Goal: Task Accomplishment & Management: Manage account settings

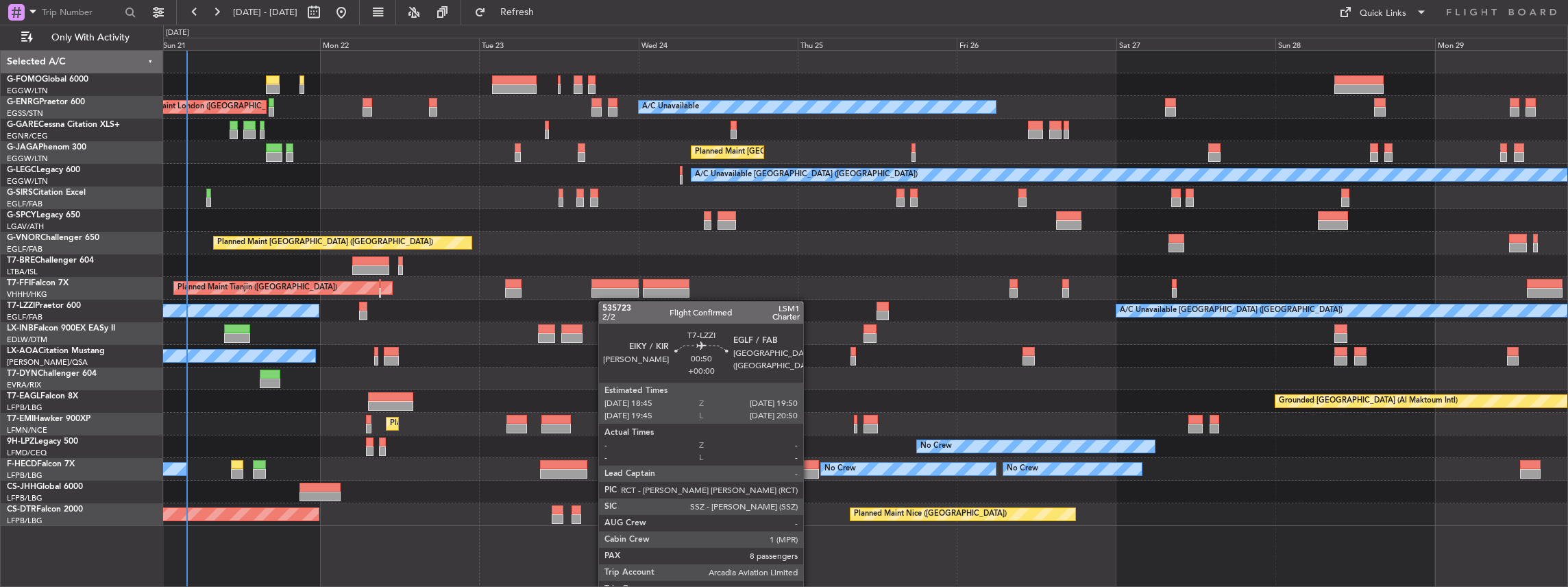
click at [604, 301] on div "A/C Unavailable AOG Maint [GEOGRAPHIC_DATA] ([GEOGRAPHIC_DATA]) Planned Maint […" at bounding box center [865, 288] width 1405 height 475
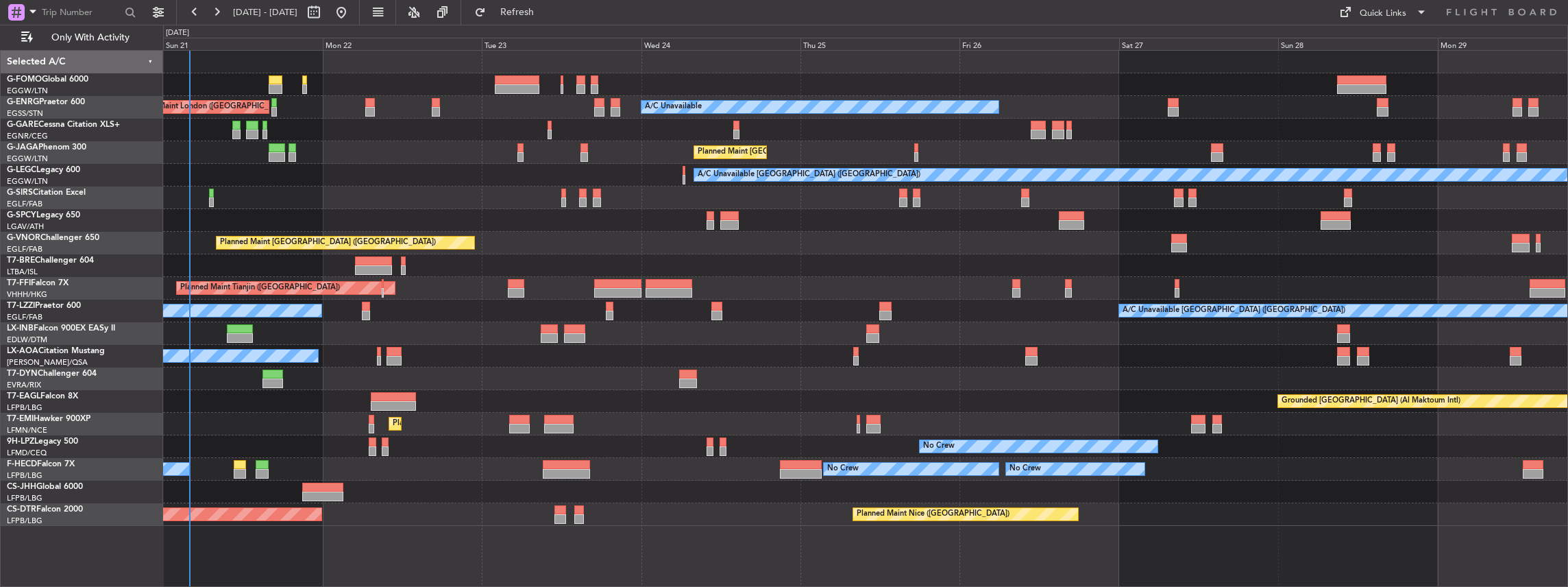
click at [754, 376] on div "A/C Unavailable AOG Maint [GEOGRAPHIC_DATA] ([GEOGRAPHIC_DATA]) Planned Maint […" at bounding box center [865, 288] width 1405 height 475
click at [775, 374] on div at bounding box center [865, 379] width 1405 height 22
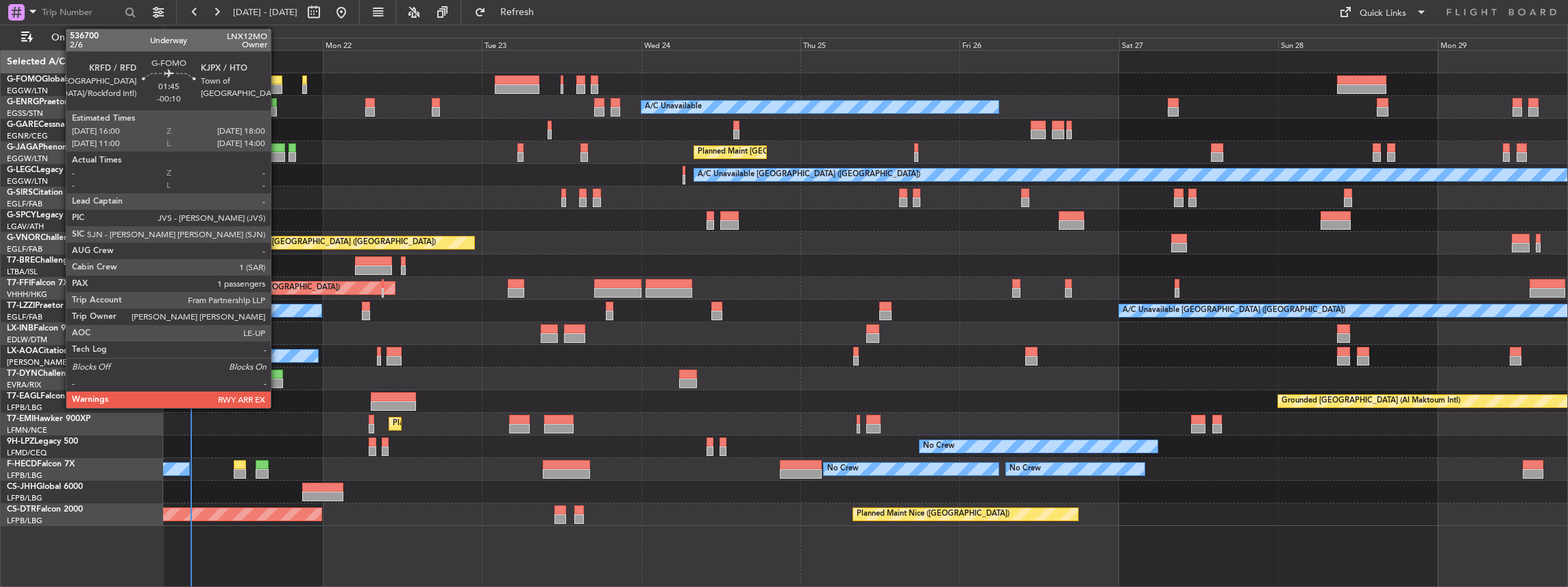
click at [277, 85] on div at bounding box center [275, 89] width 14 height 9
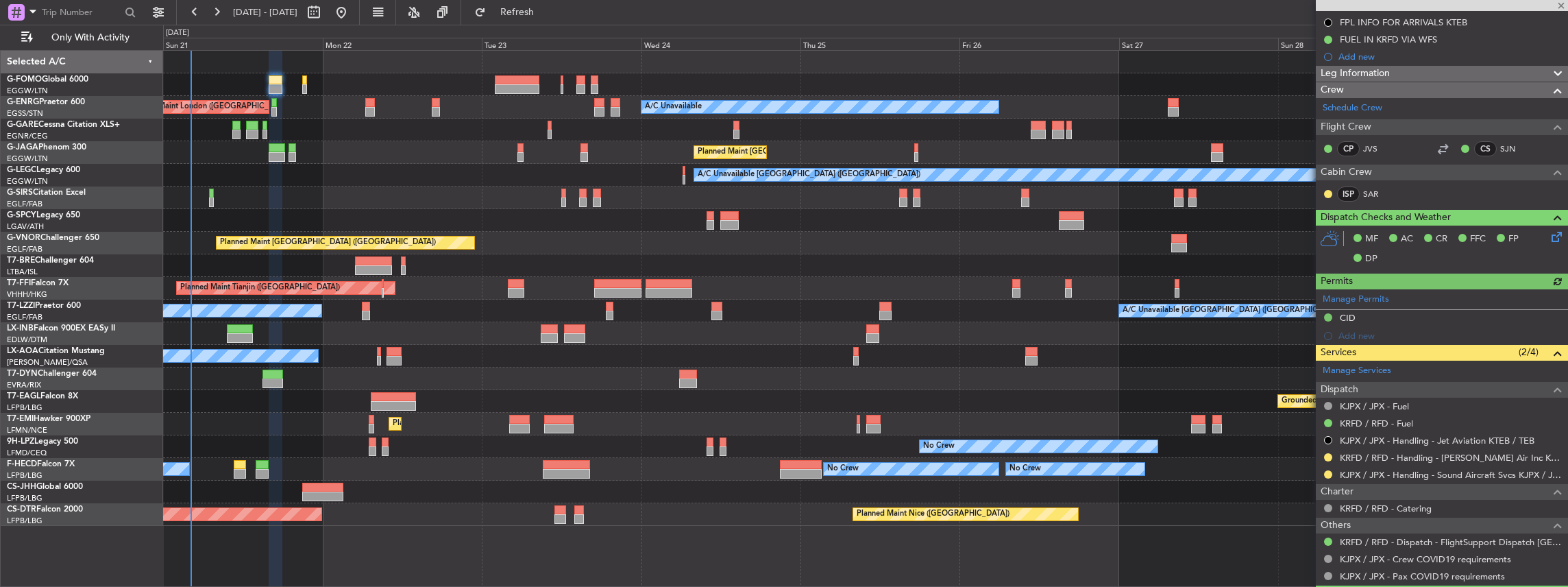
scroll to position [182, 0]
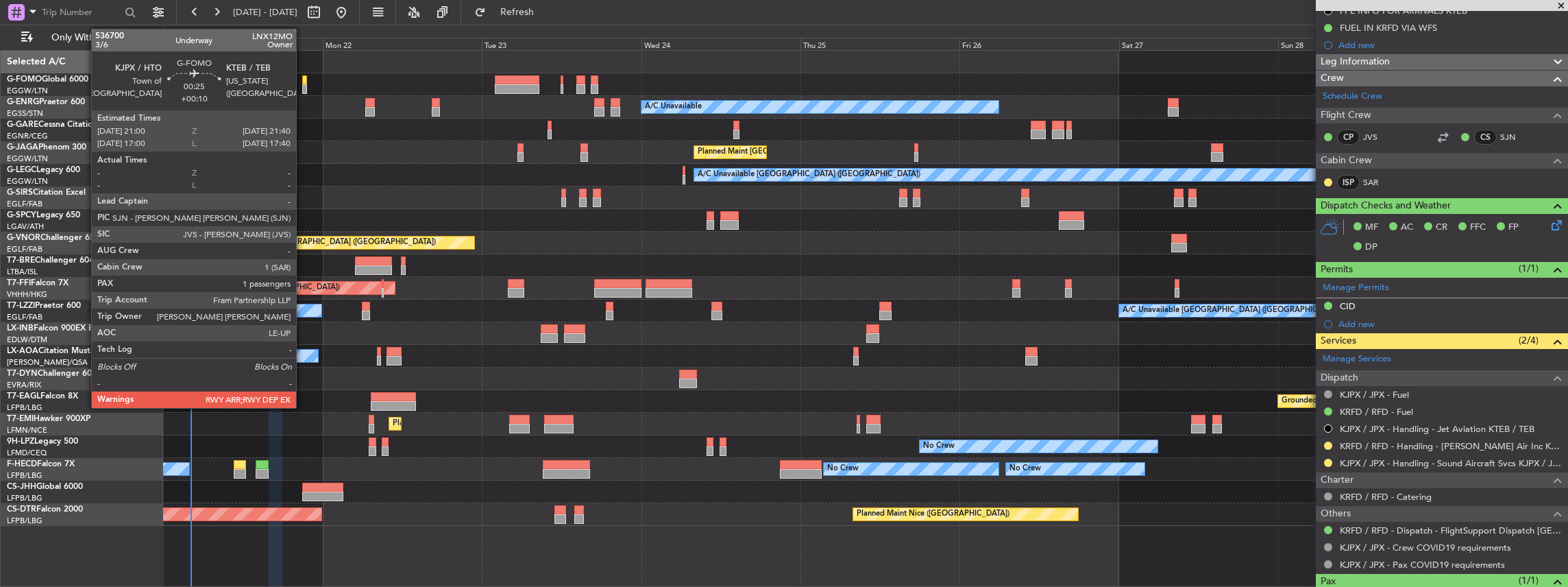
click at [303, 89] on div at bounding box center [304, 89] width 5 height 9
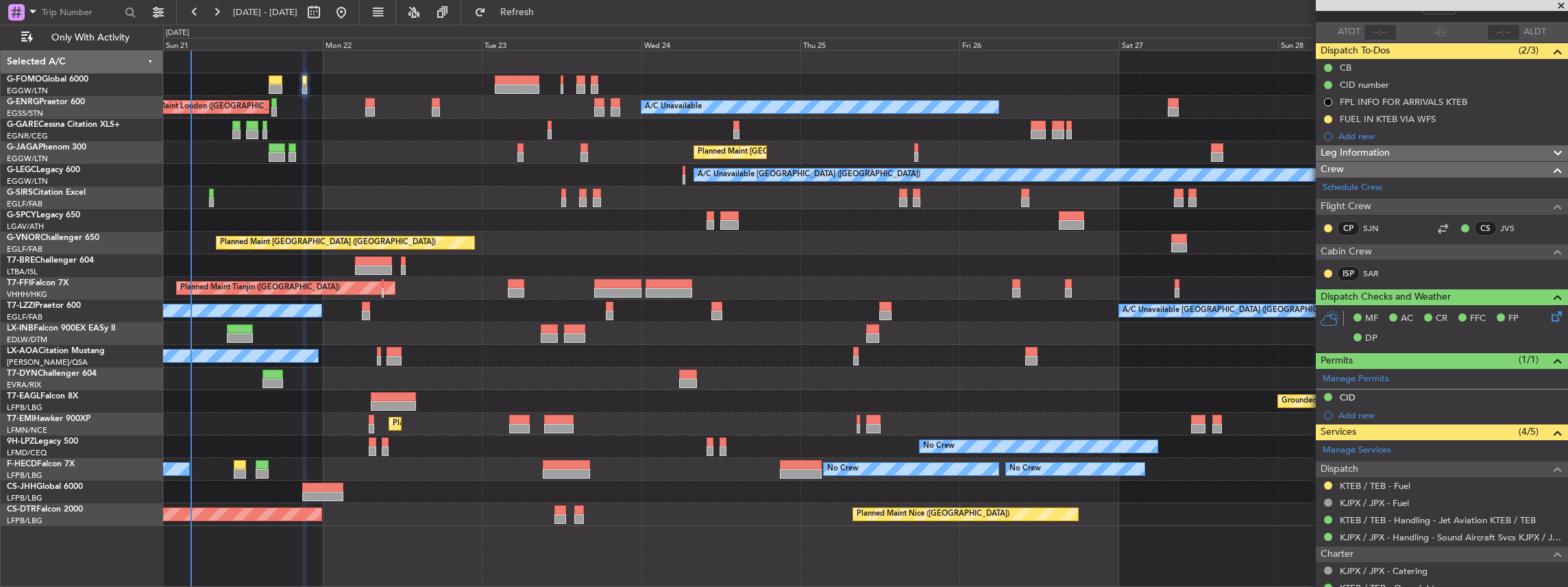
scroll to position [137, 0]
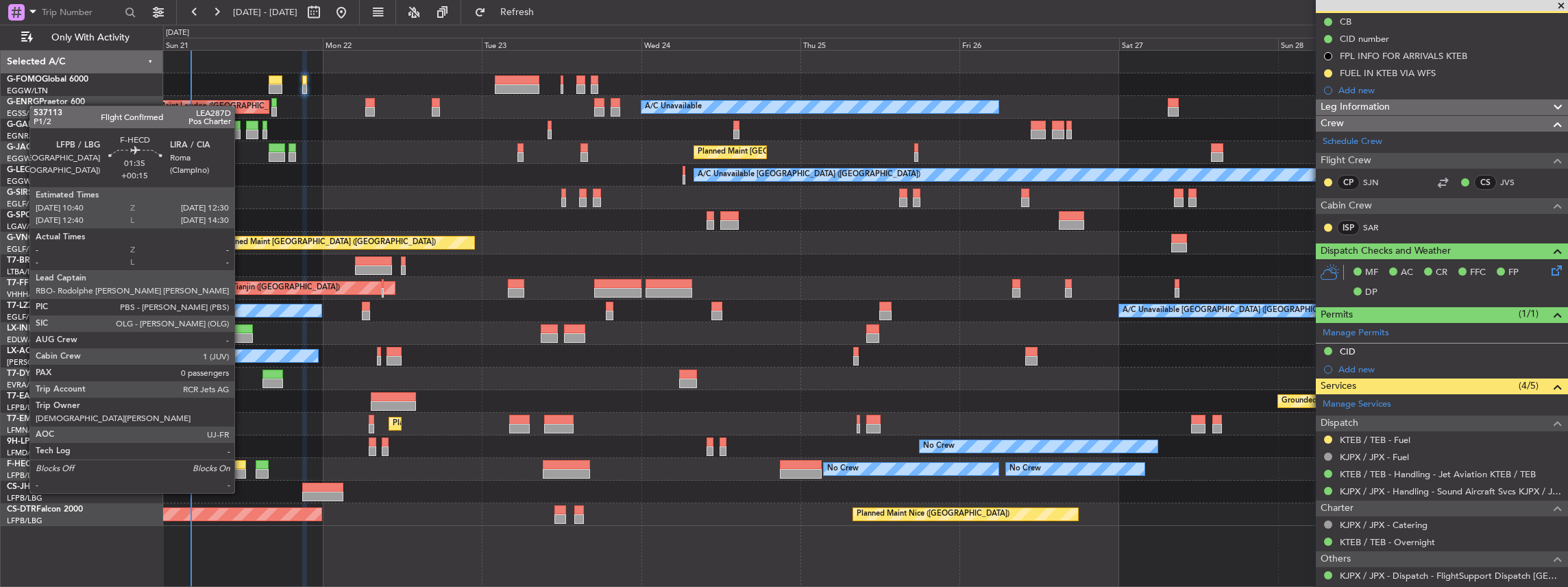
click at [241, 467] on div at bounding box center [239, 465] width 12 height 9
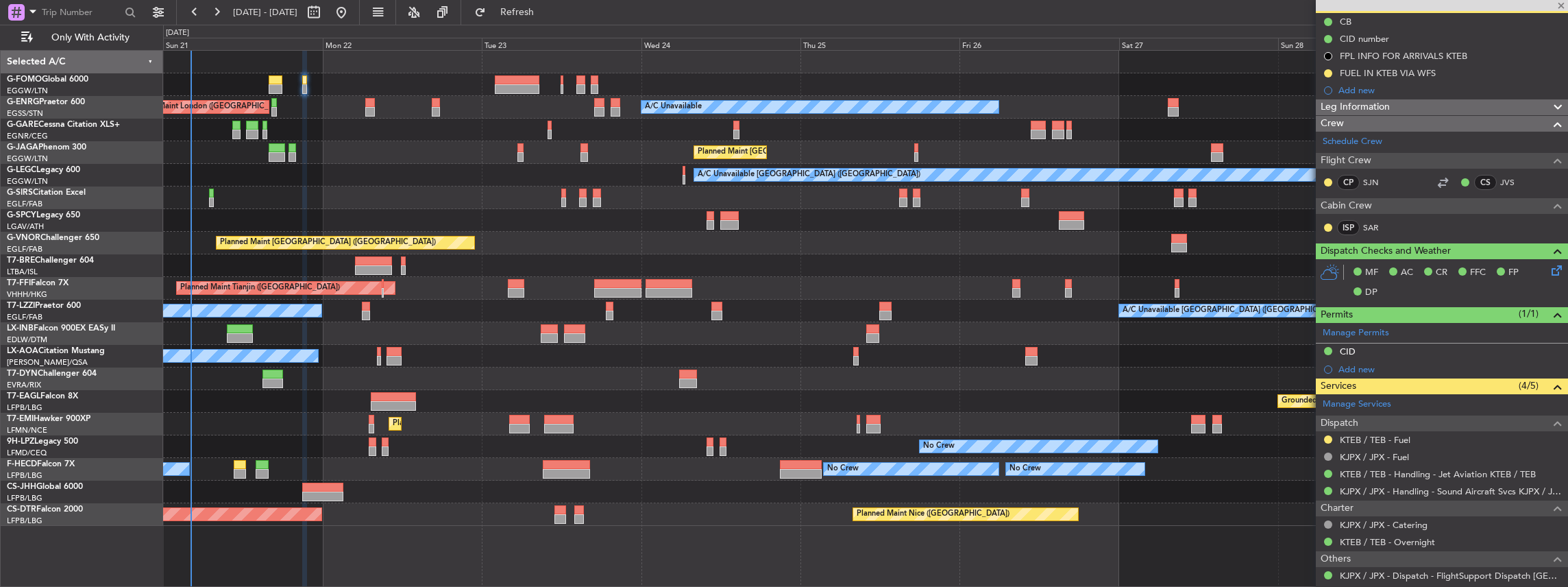
type input "+00:15"
type input "0"
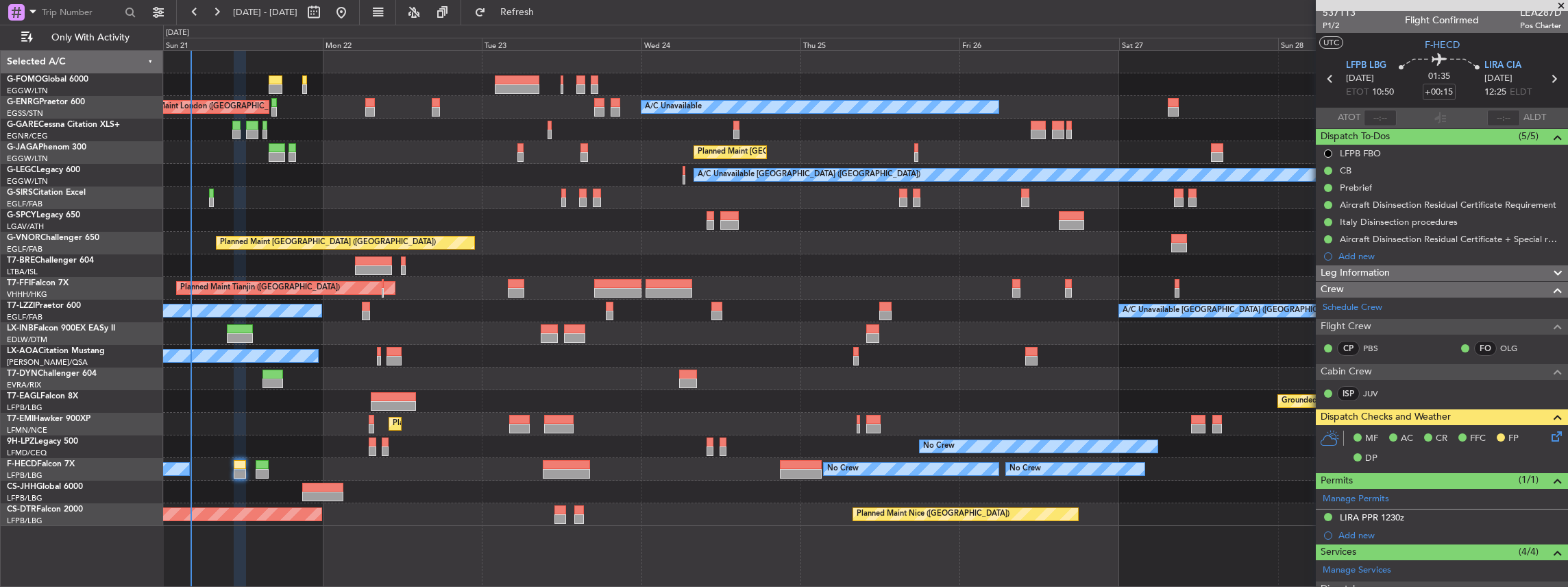
scroll to position [0, 0]
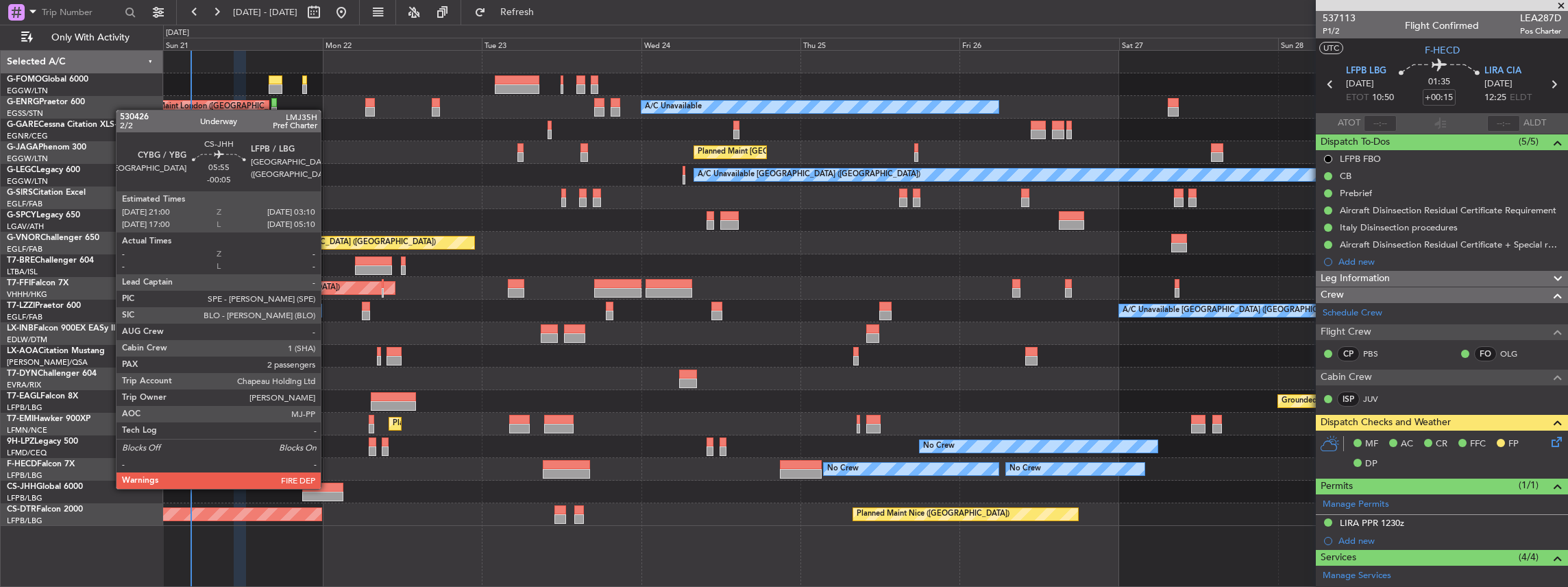
click at [315, 484] on div at bounding box center [323, 487] width 41 height 9
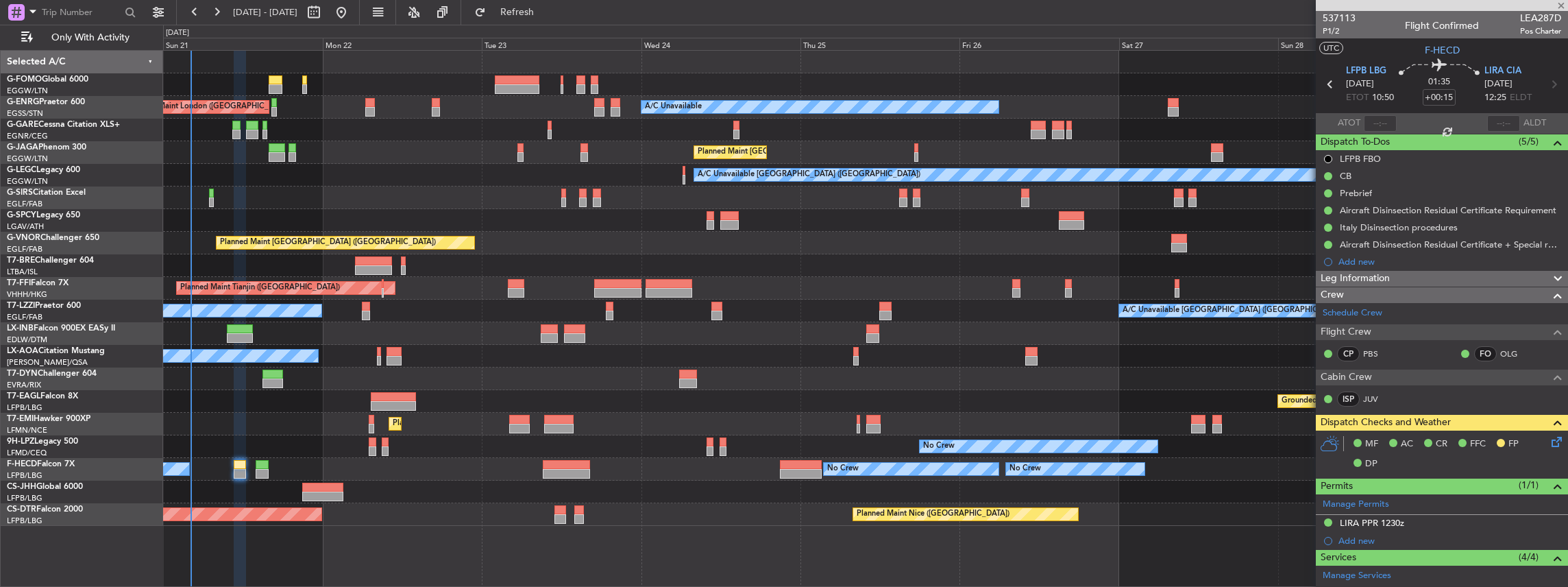
type input "-00:05"
type input "2"
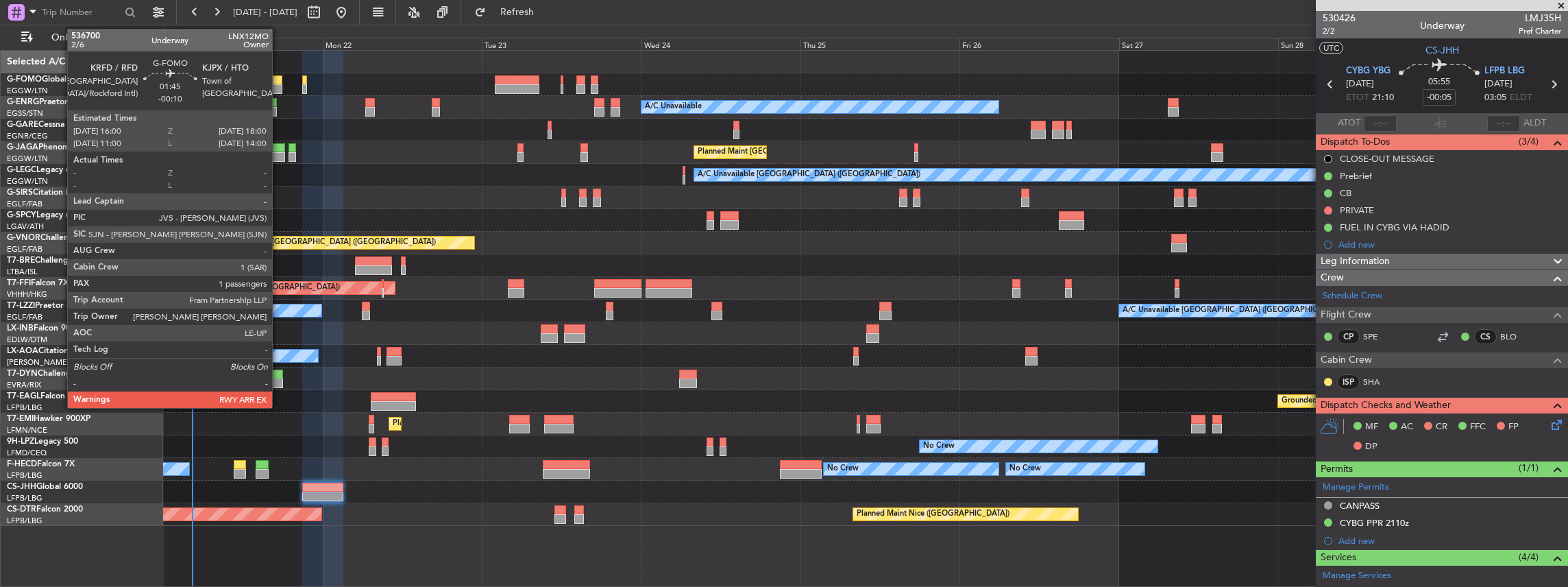
click at [279, 82] on div at bounding box center [275, 80] width 14 height 9
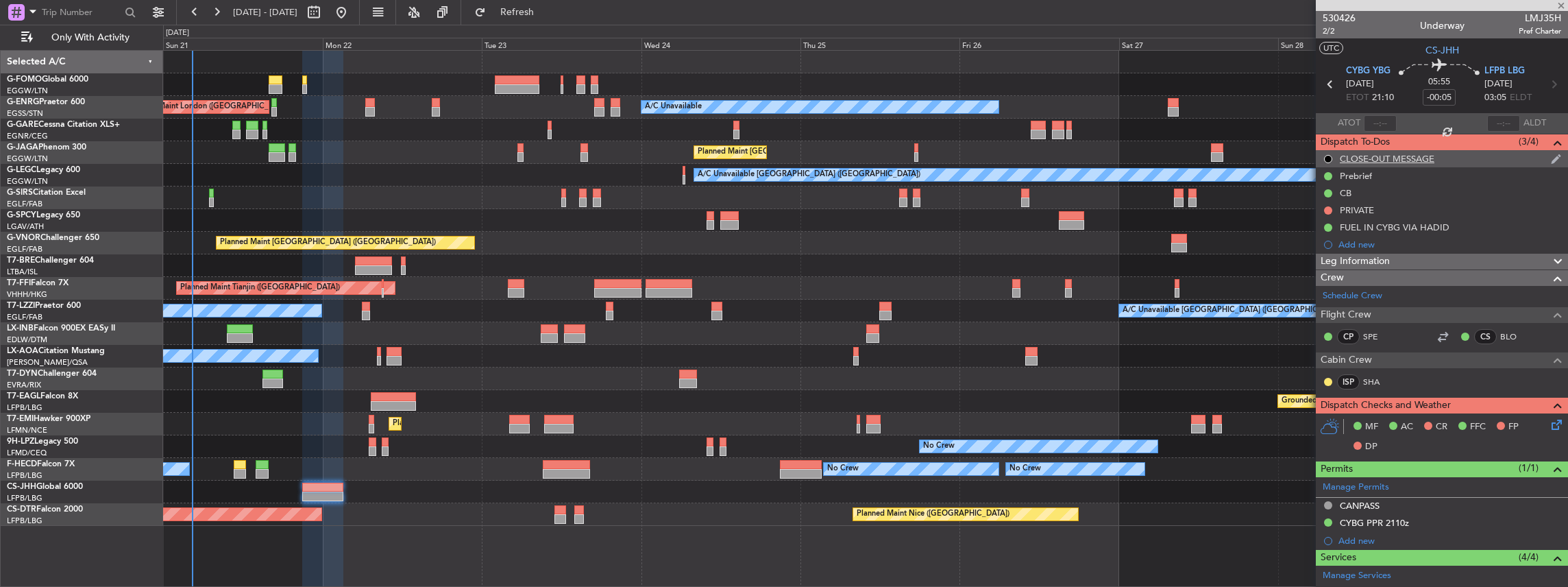
type input "-00:10"
type input "1"
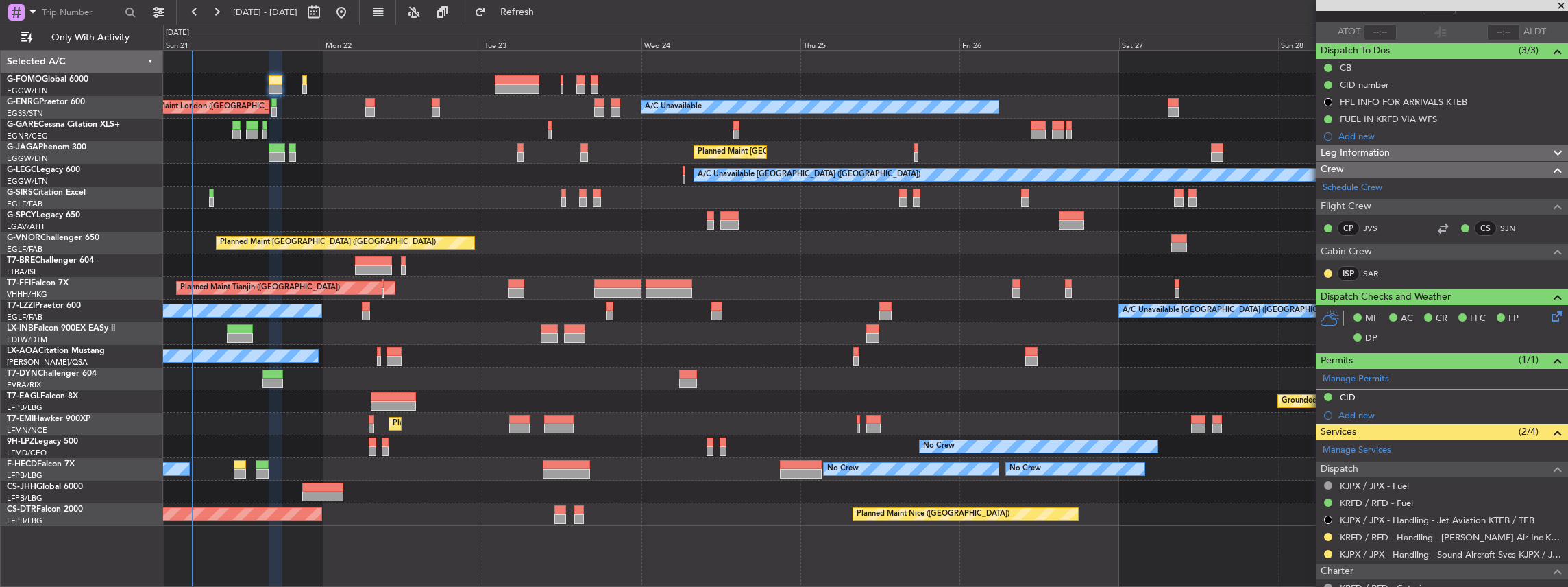
scroll to position [137, 0]
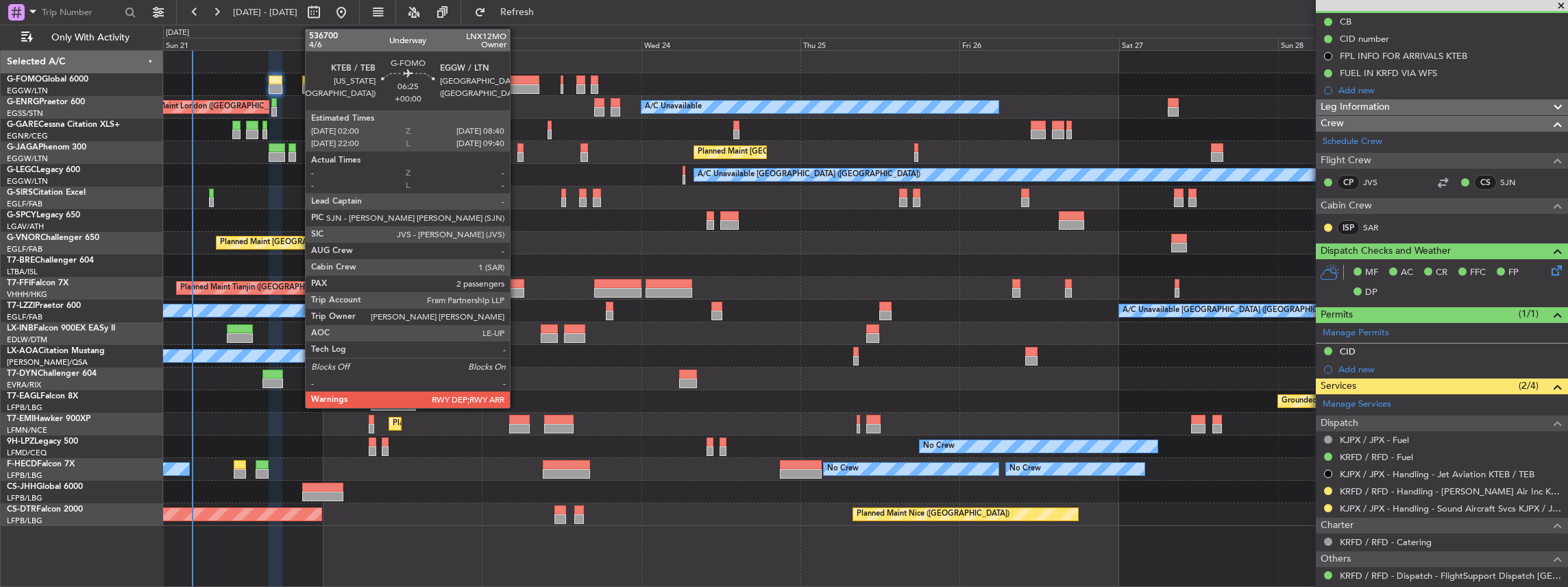
click at [517, 87] on div at bounding box center [517, 89] width 45 height 9
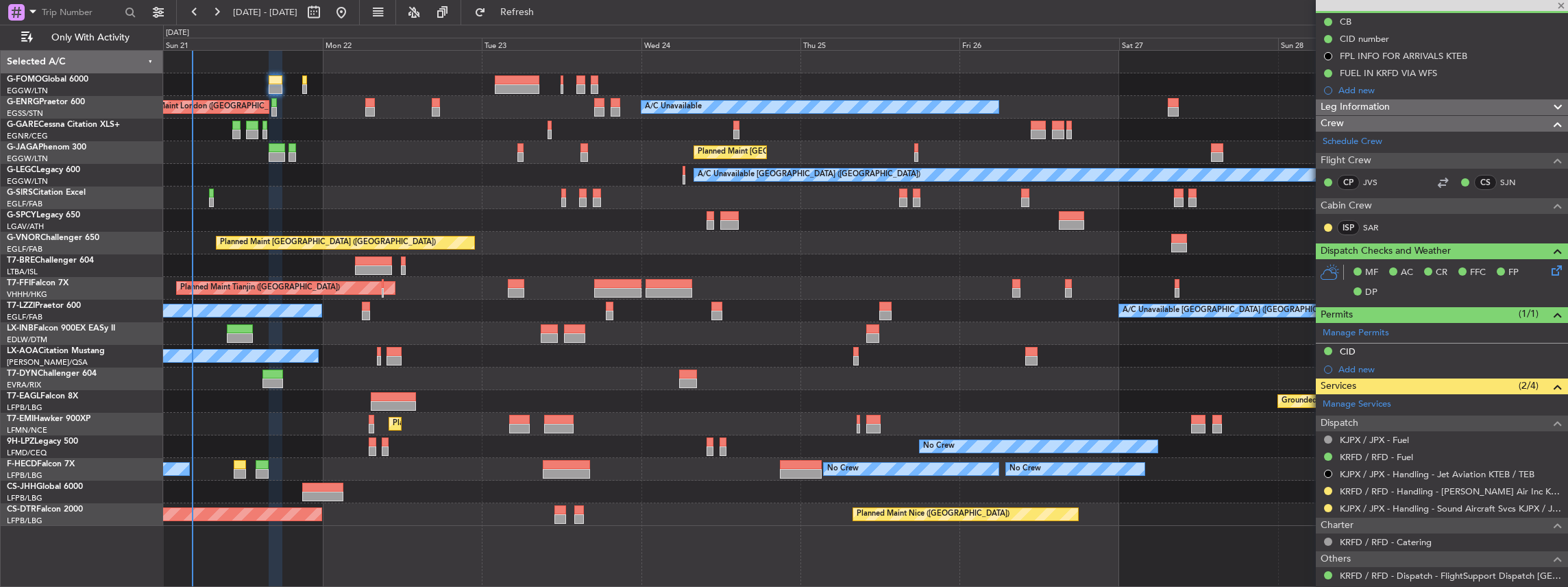
type input "2"
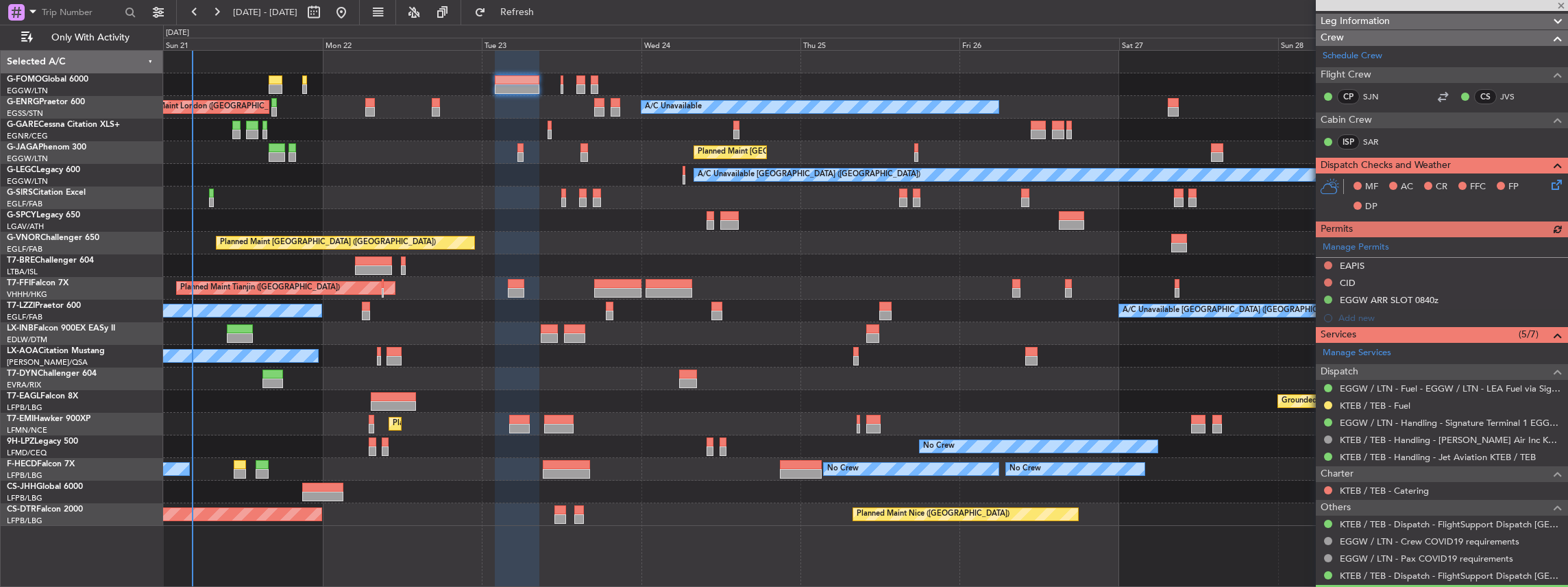
scroll to position [228, 0]
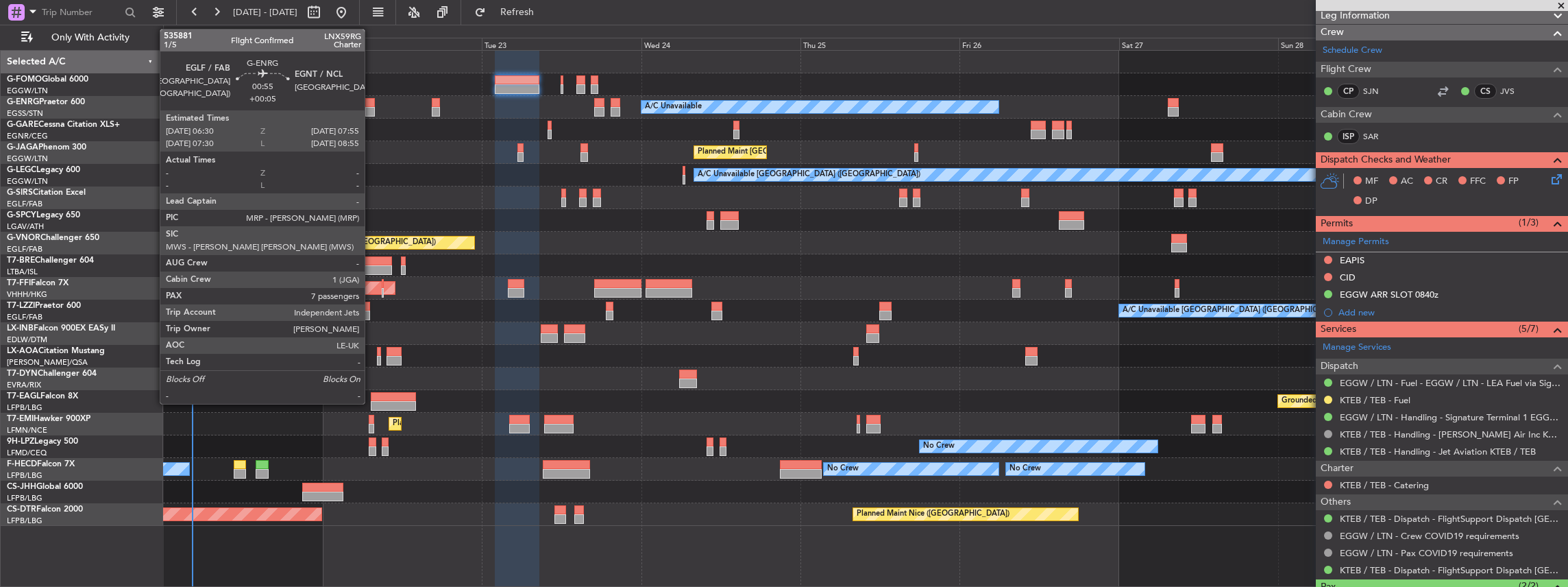
click at [371, 107] on div at bounding box center [370, 112] width 9 height 9
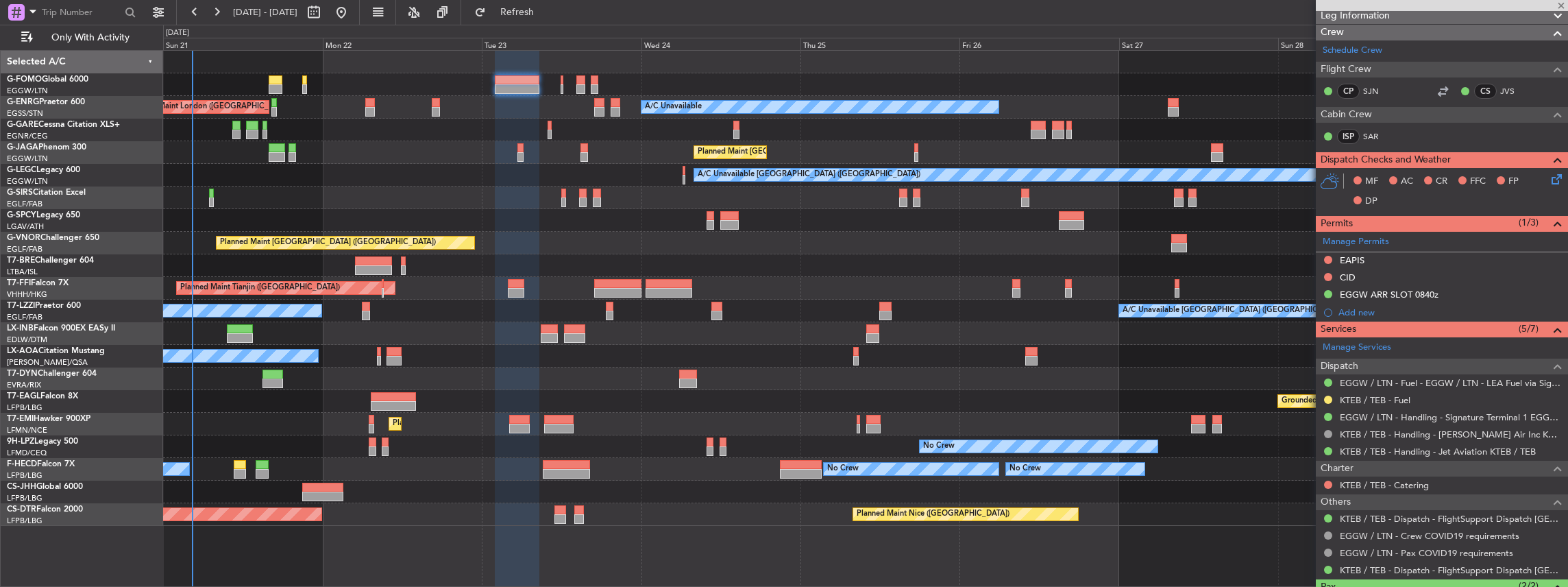
type input "+00:05"
type input "7"
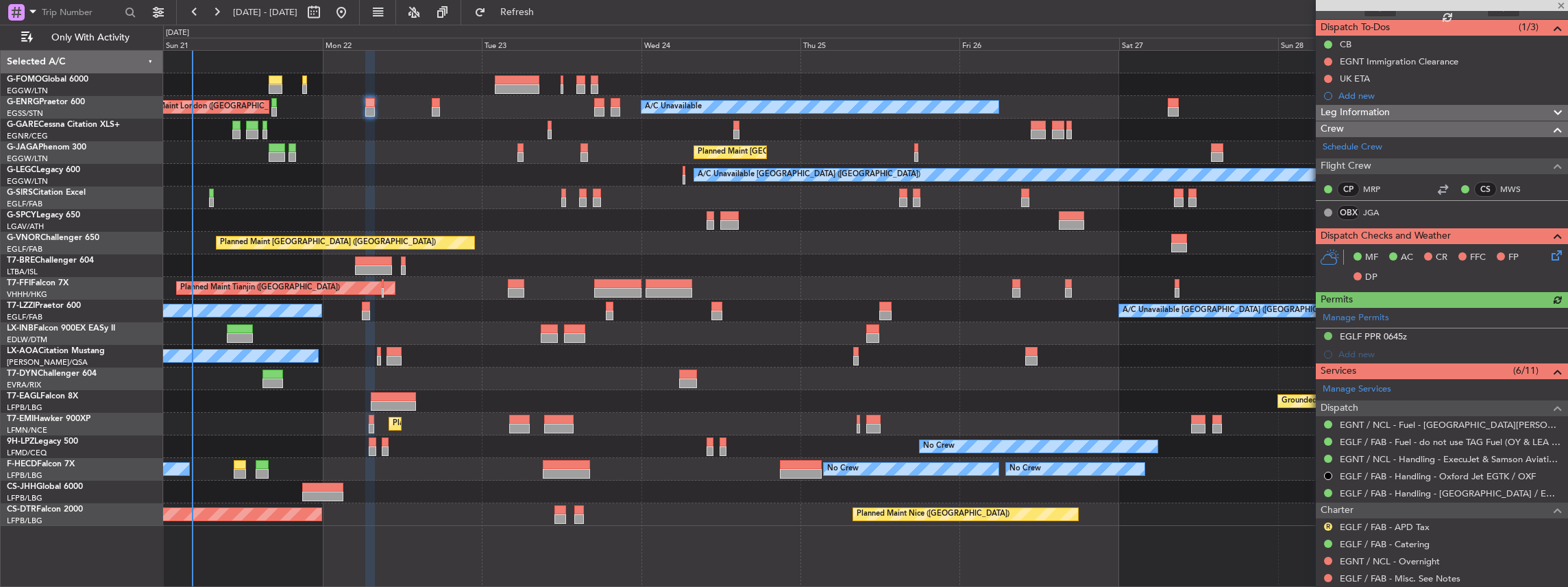
scroll to position [137, 0]
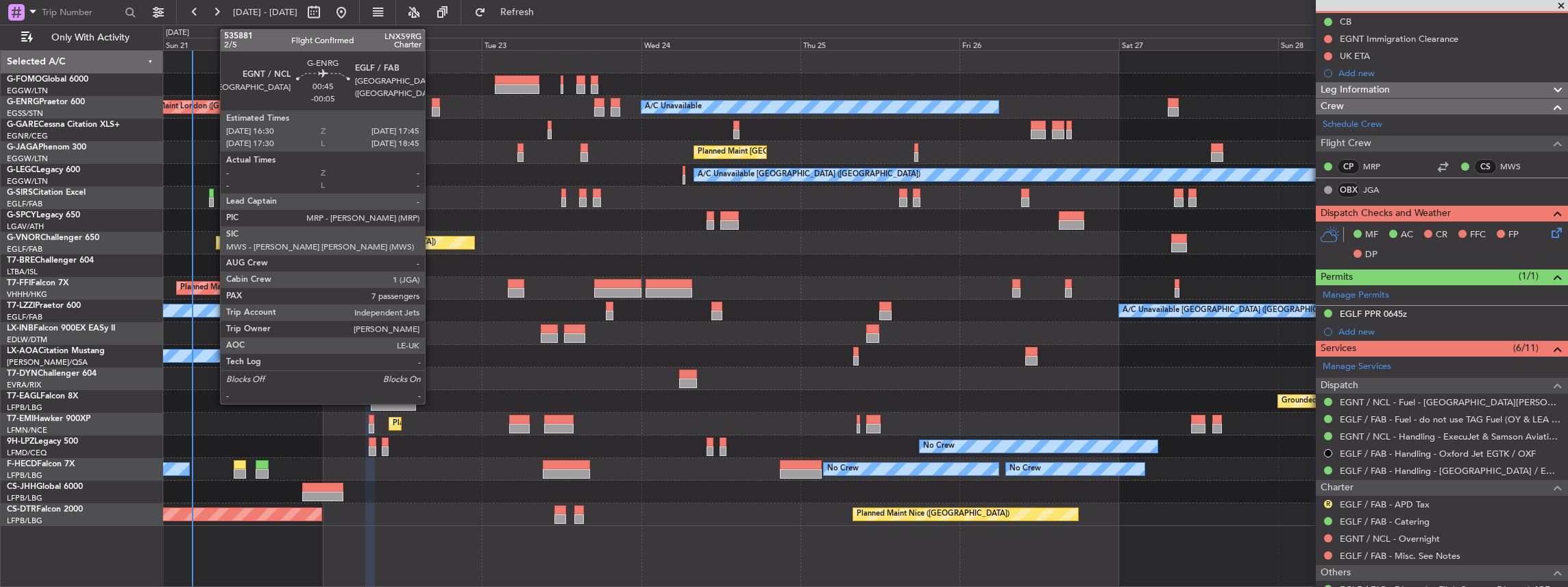
click at [432, 111] on div at bounding box center [436, 112] width 9 height 9
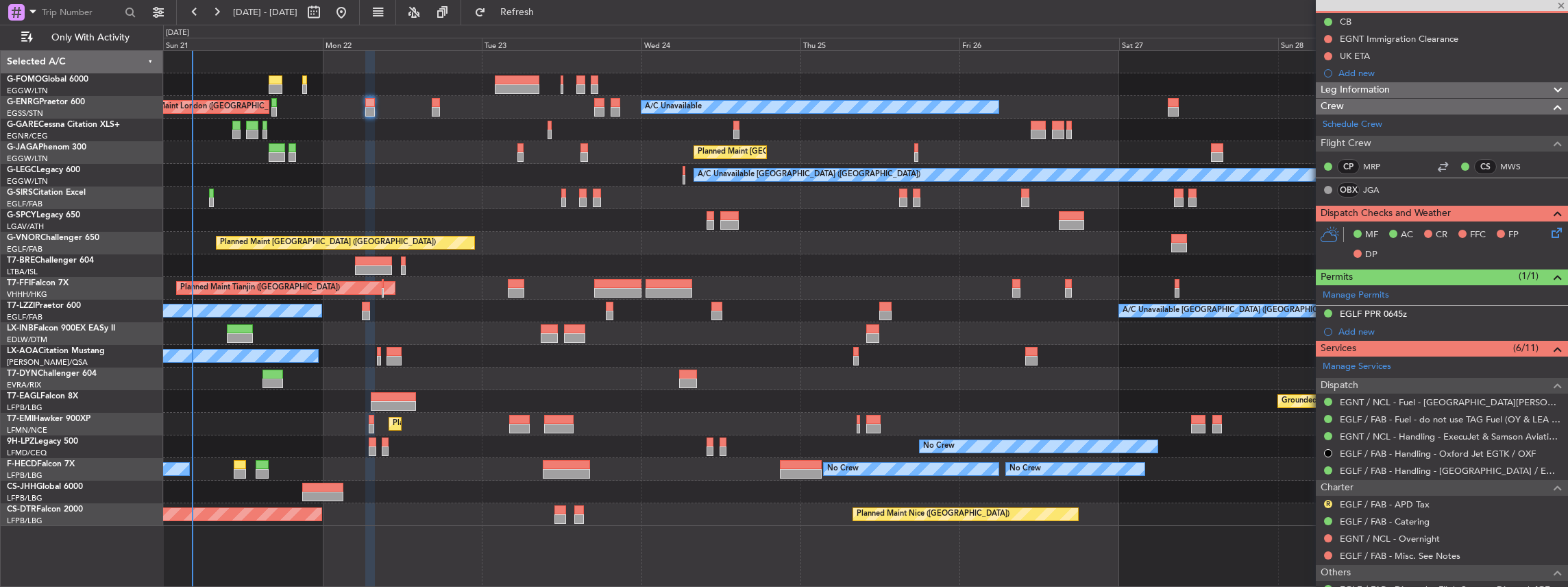
type input "-00:05"
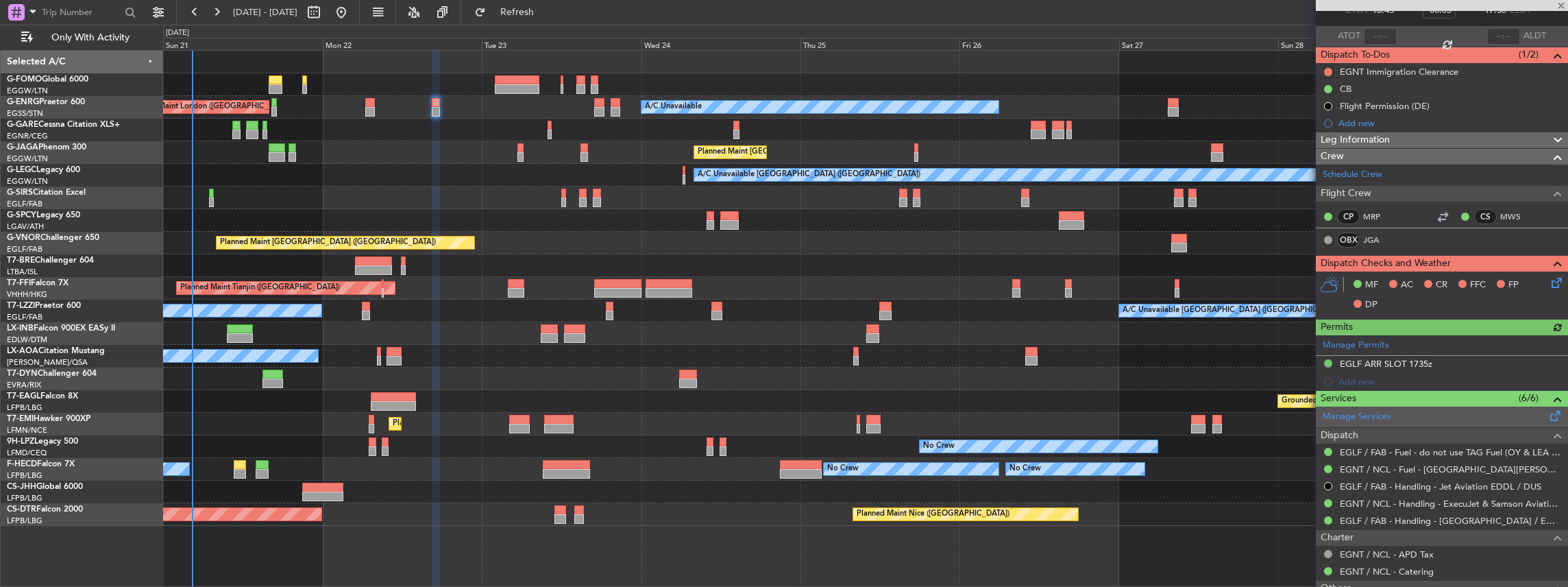
scroll to position [91, 0]
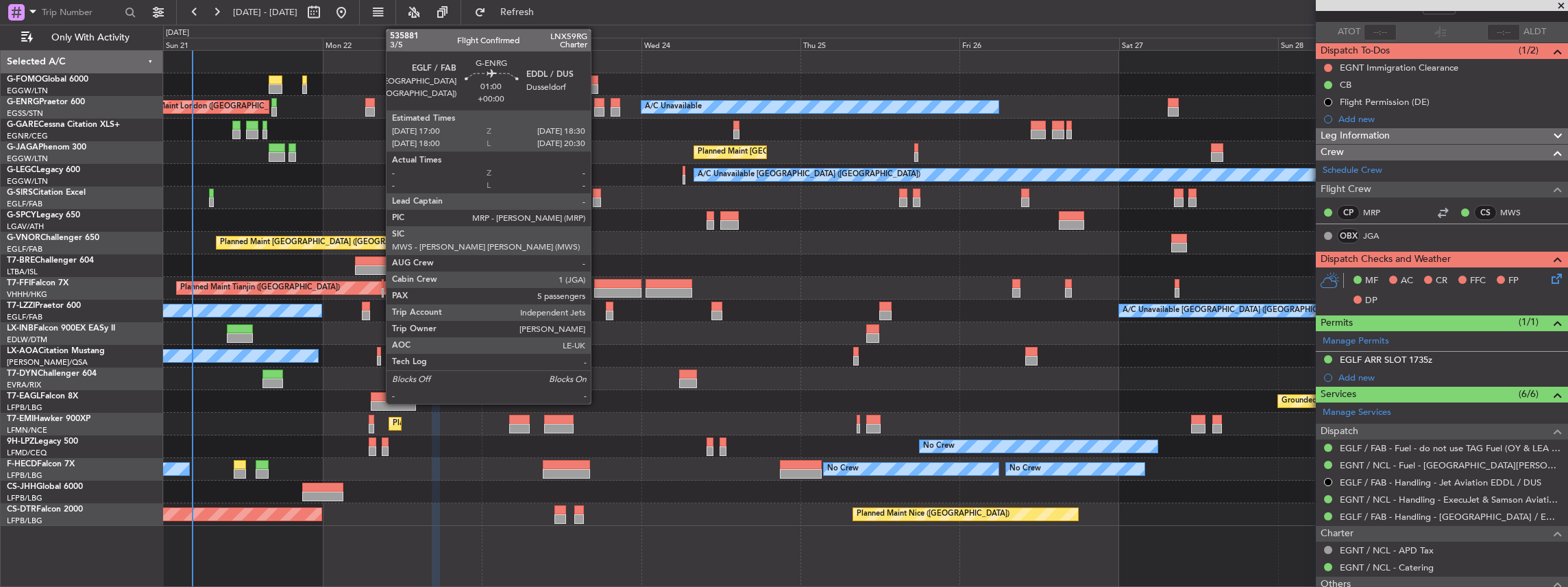
click at [598, 107] on div at bounding box center [599, 112] width 10 height 9
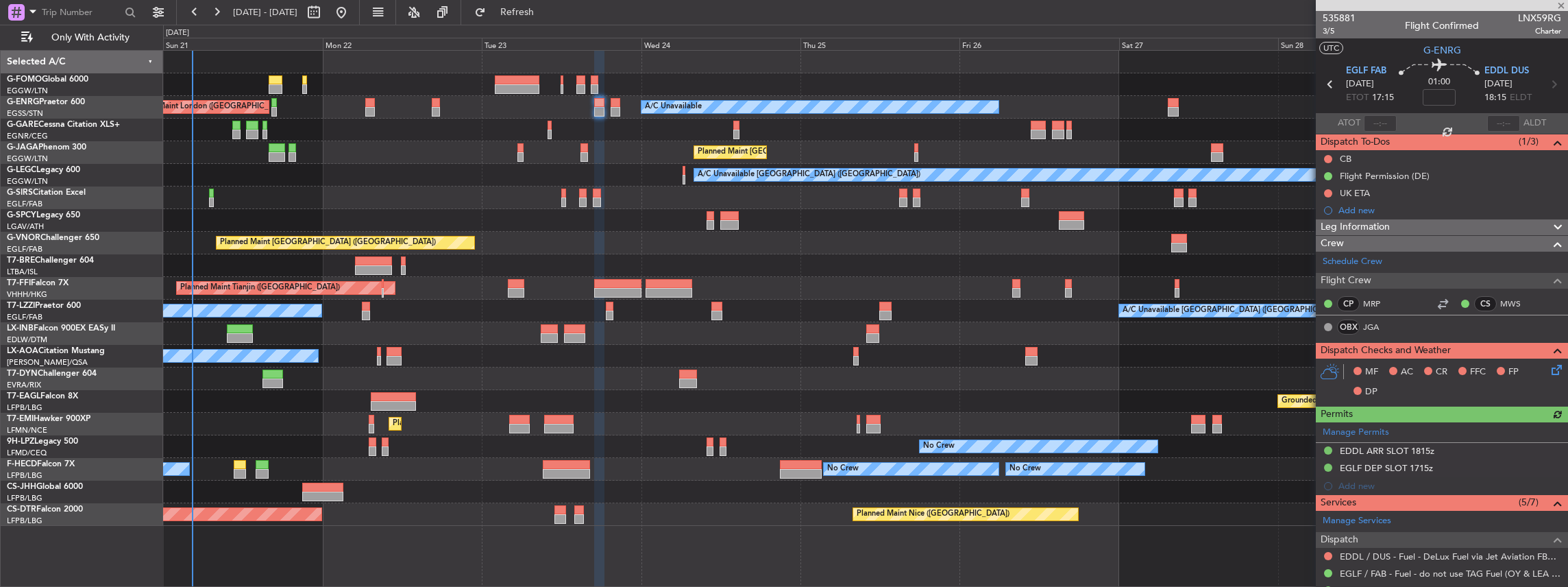
scroll to position [182, 0]
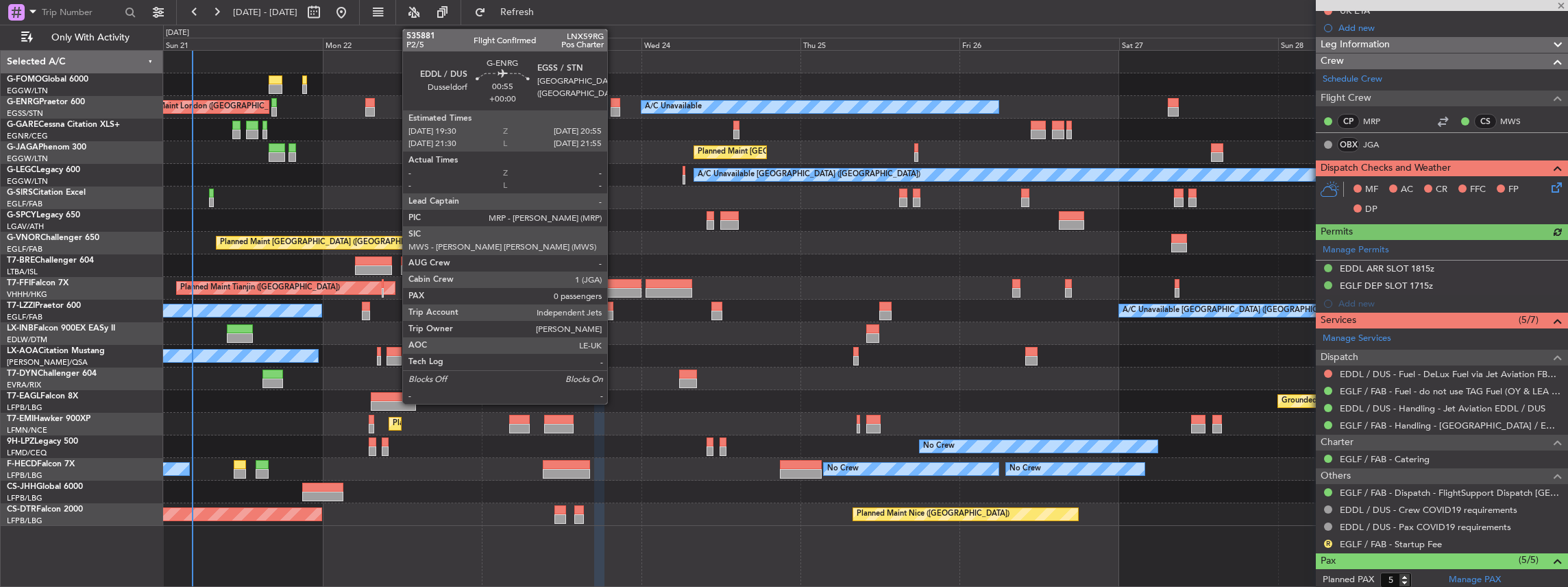
click at [614, 105] on div at bounding box center [616, 102] width 9 height 9
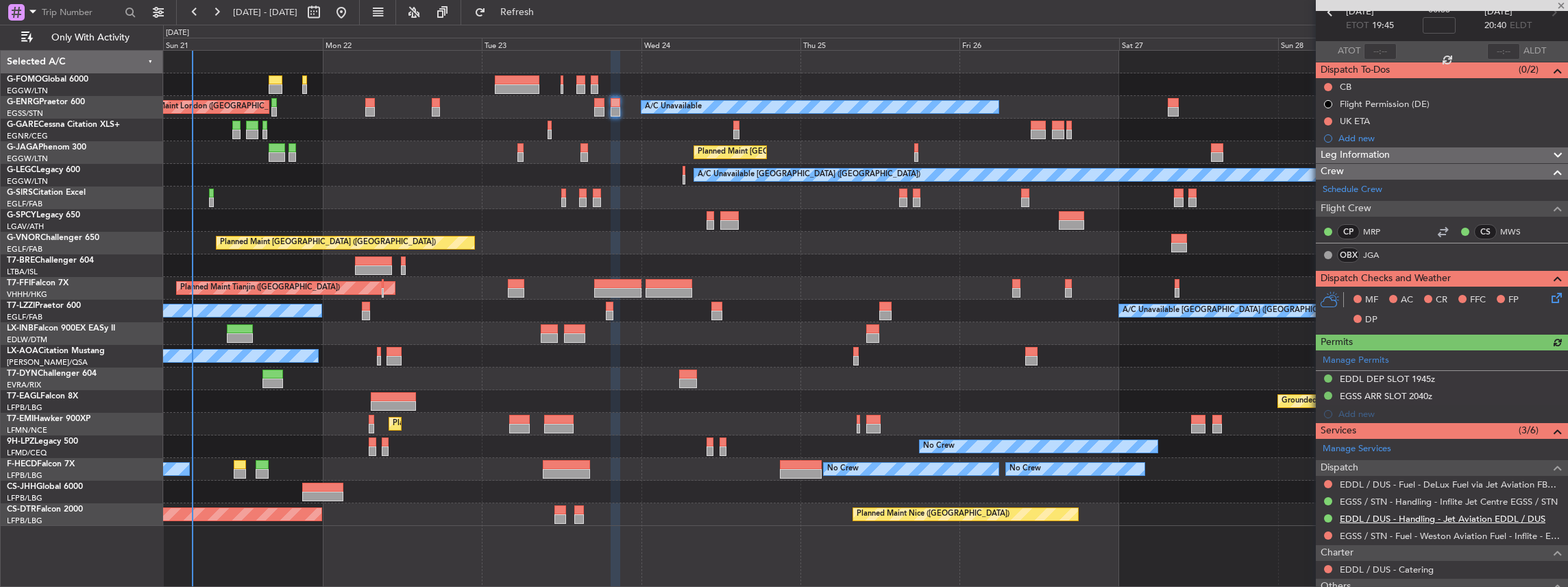
scroll to position [137, 0]
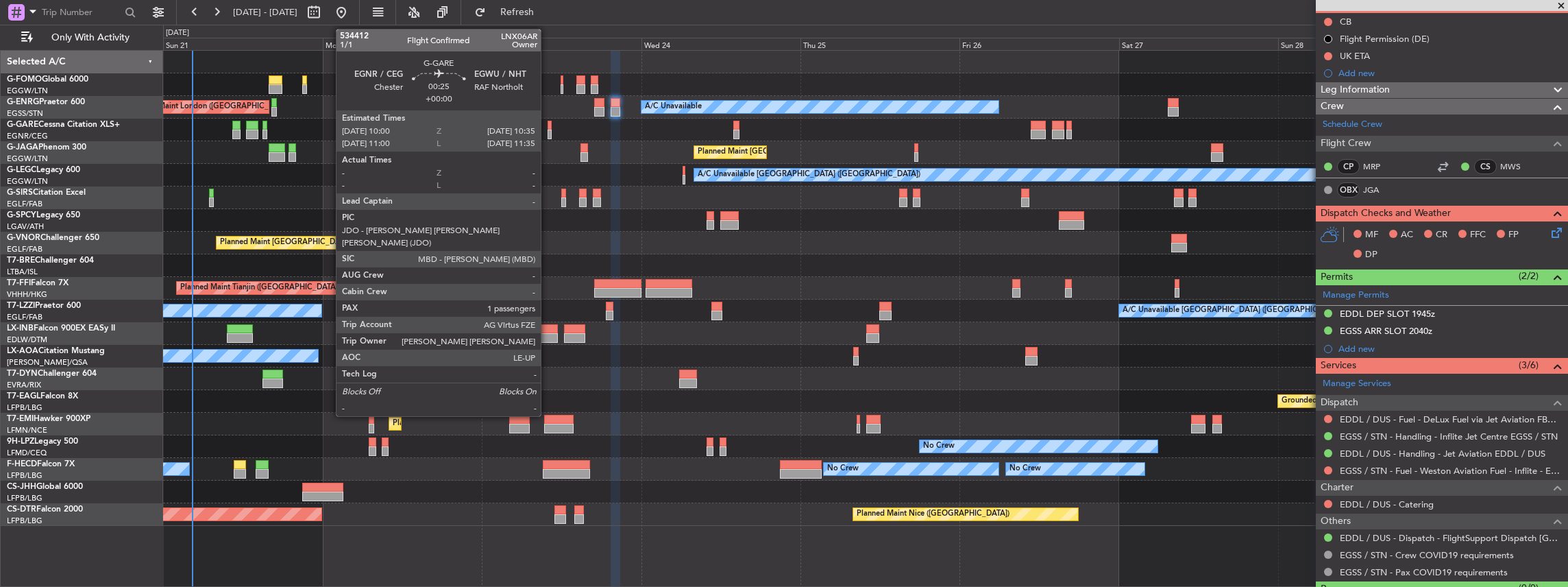
click at [548, 129] on div at bounding box center [550, 134] width 4 height 9
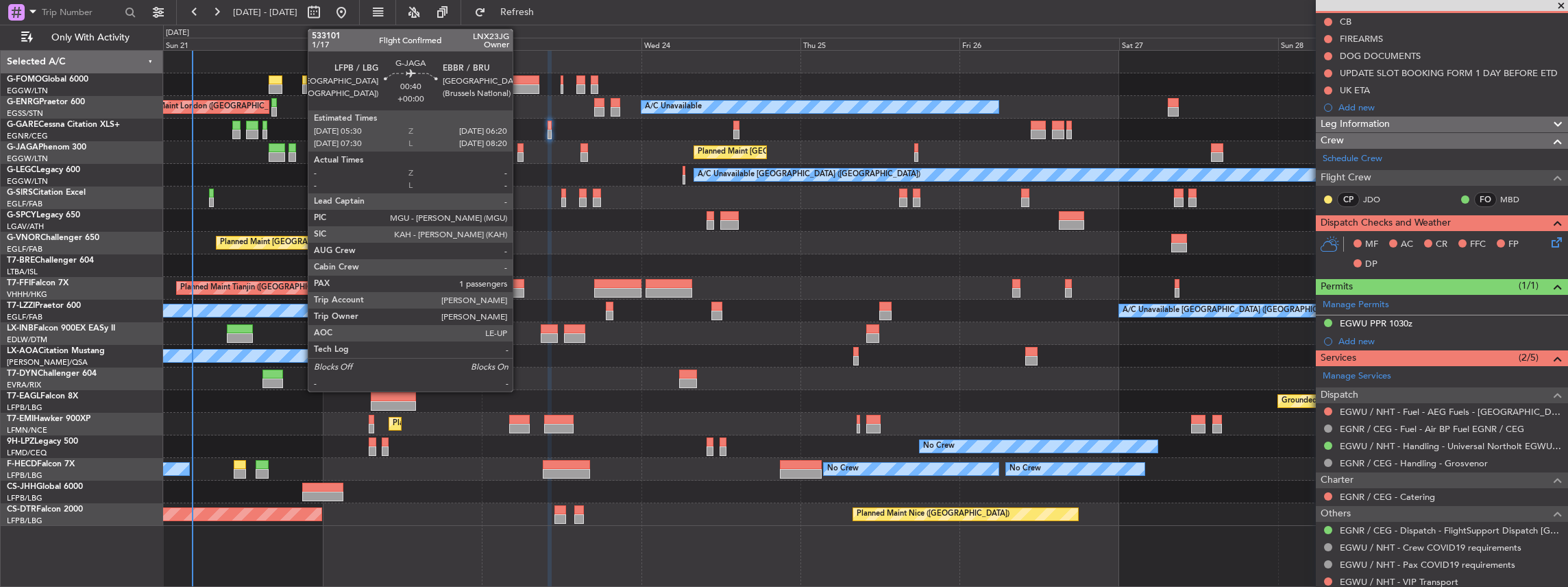
click at [520, 153] on div at bounding box center [520, 157] width 7 height 9
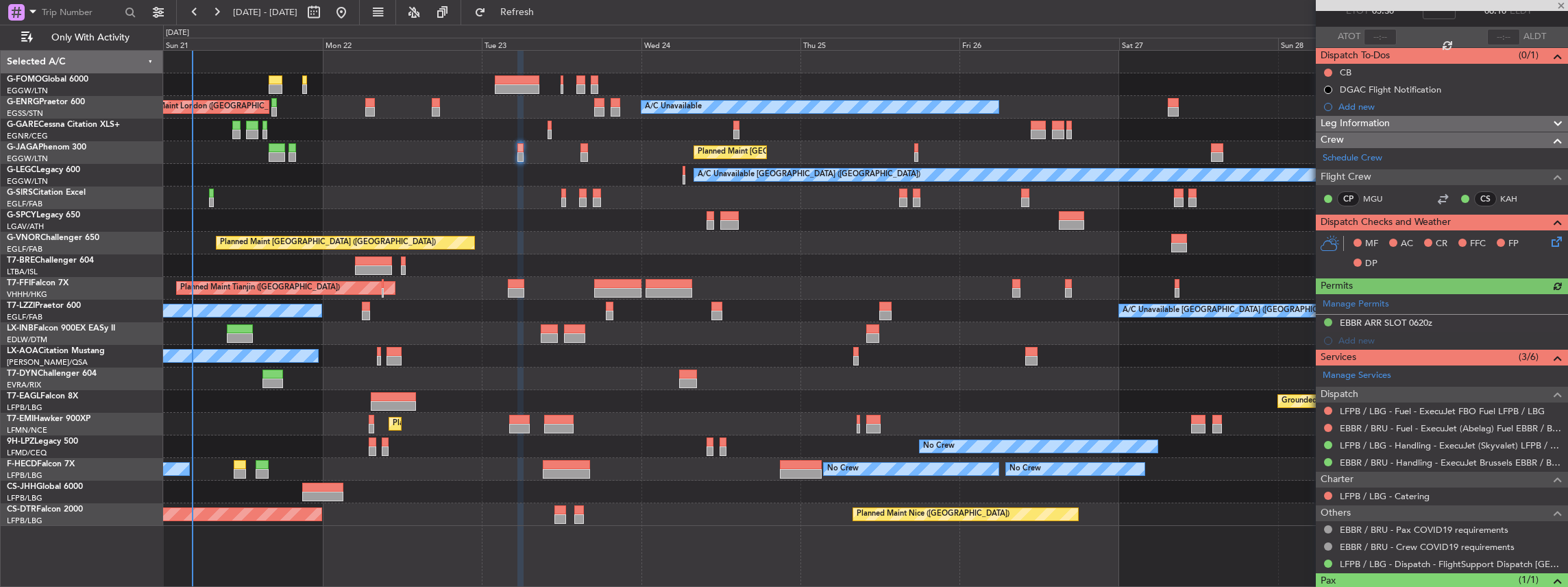
scroll to position [91, 0]
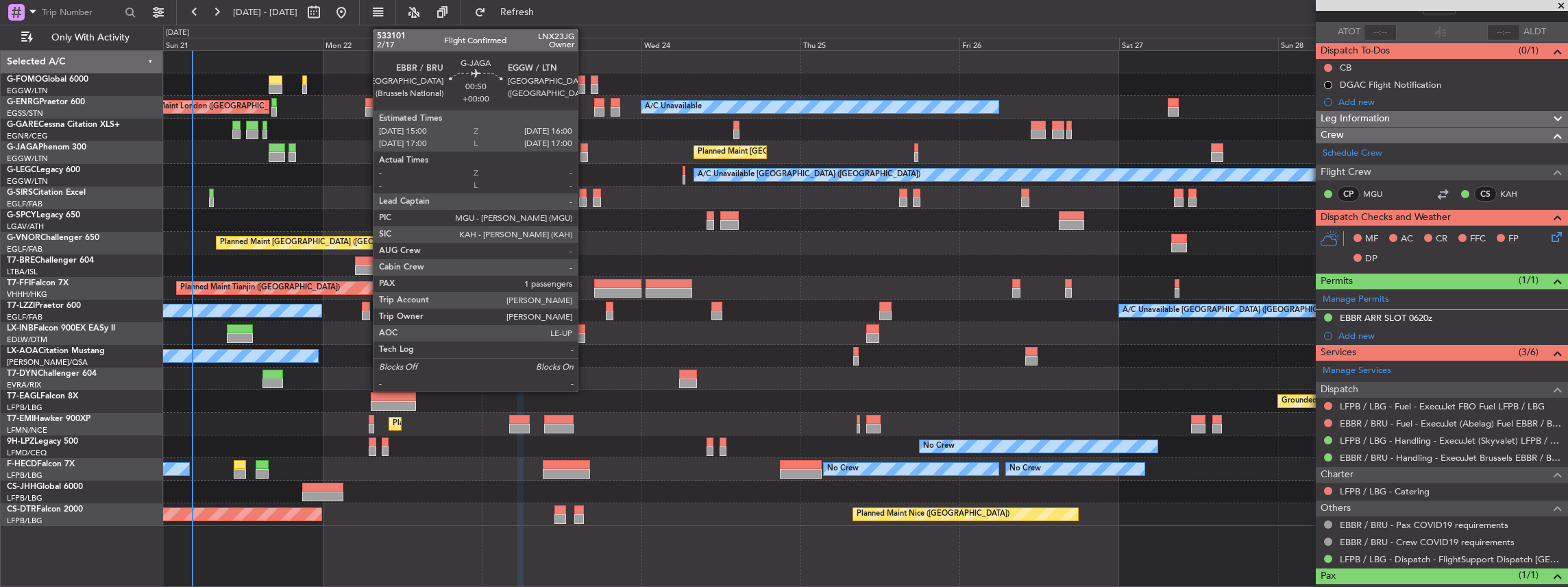
click at [585, 147] on div at bounding box center [583, 148] width 7 height 9
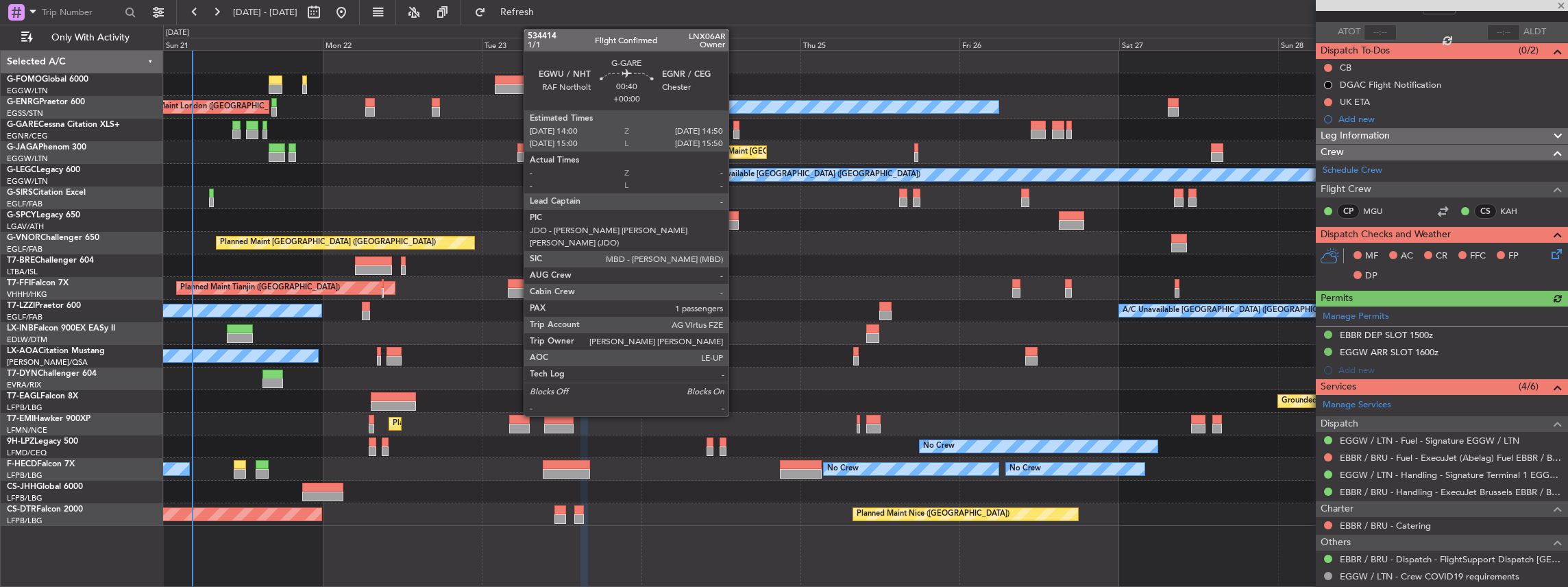
click at [736, 130] on div at bounding box center [737, 134] width 7 height 9
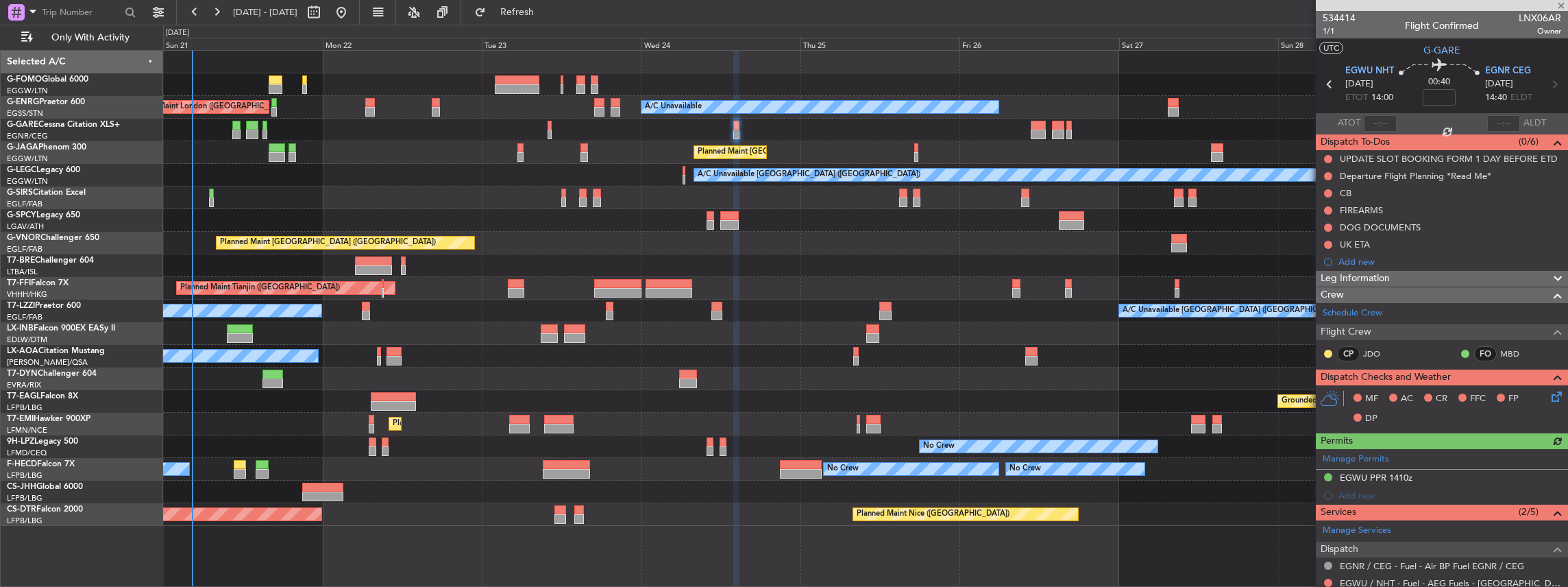
scroll to position [137, 0]
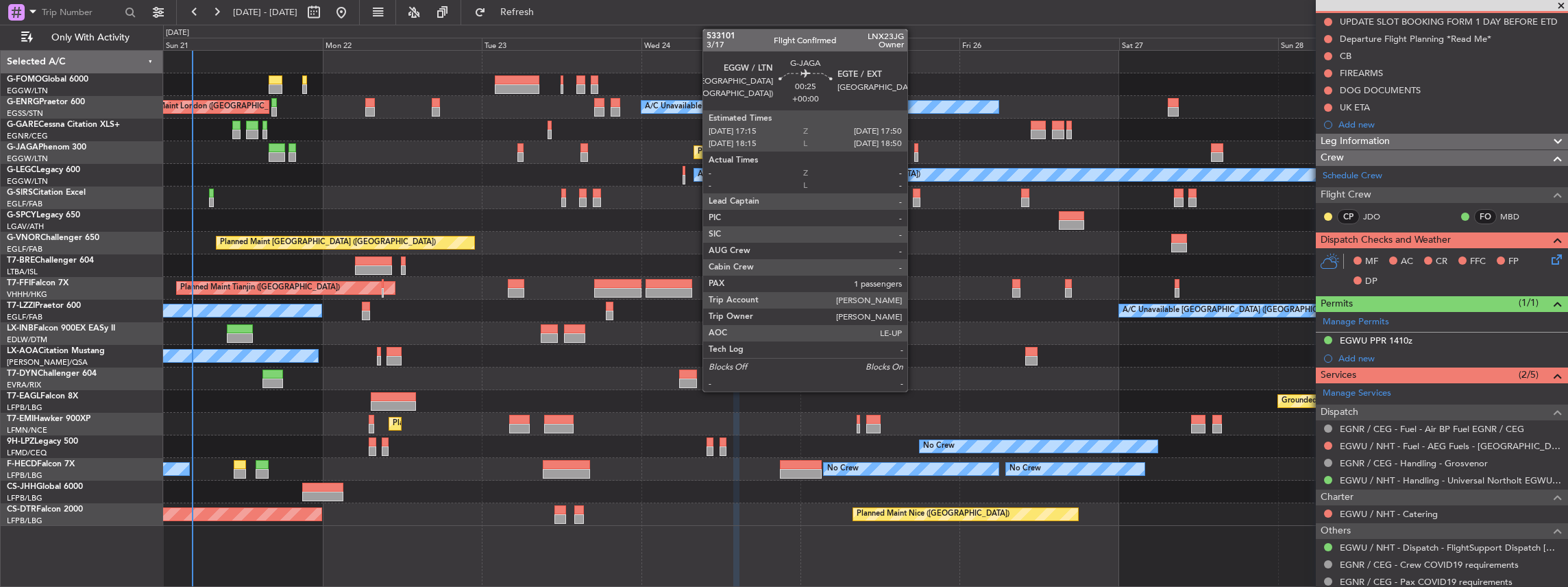
click at [914, 159] on div at bounding box center [916, 157] width 4 height 9
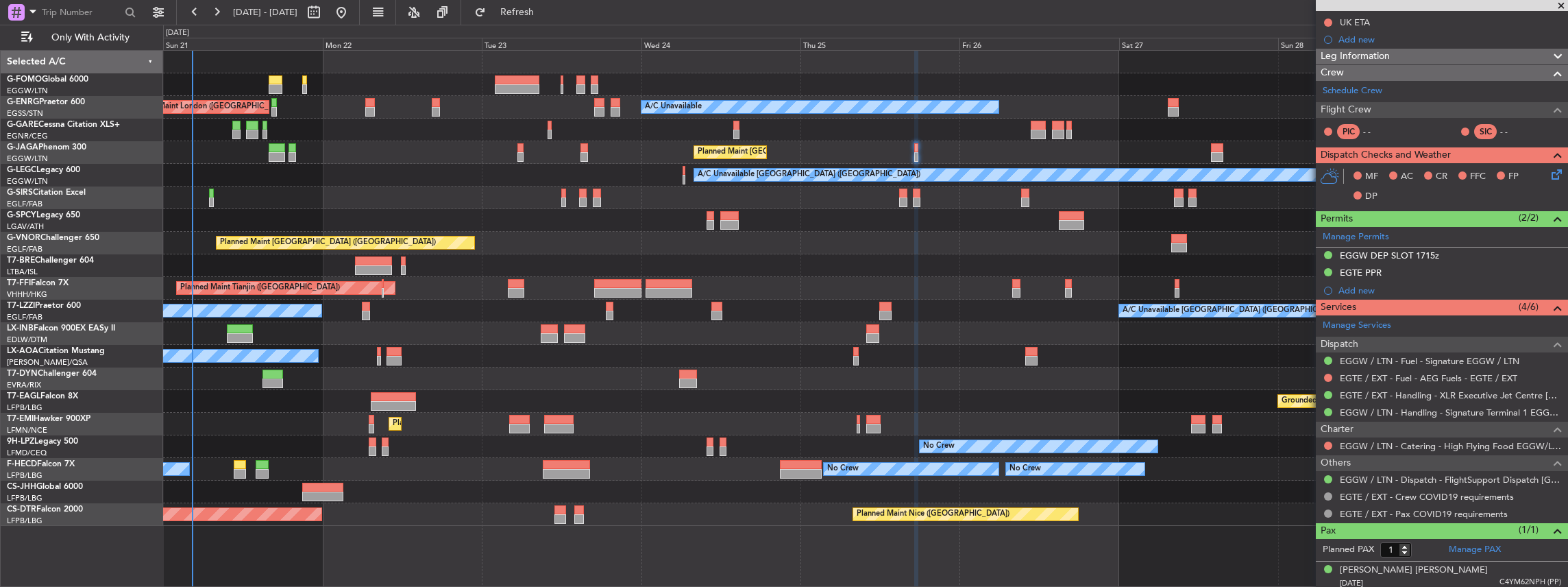
scroll to position [155, 0]
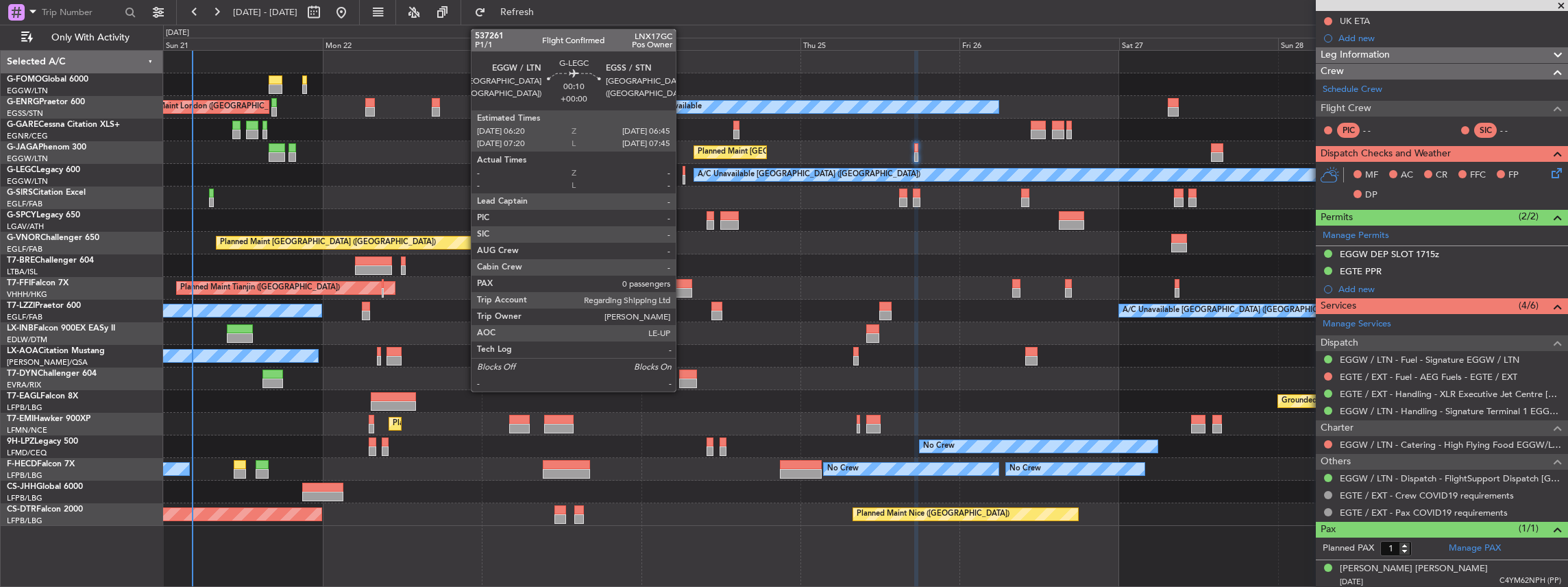
click at [683, 176] on div at bounding box center [684, 180] width 4 height 9
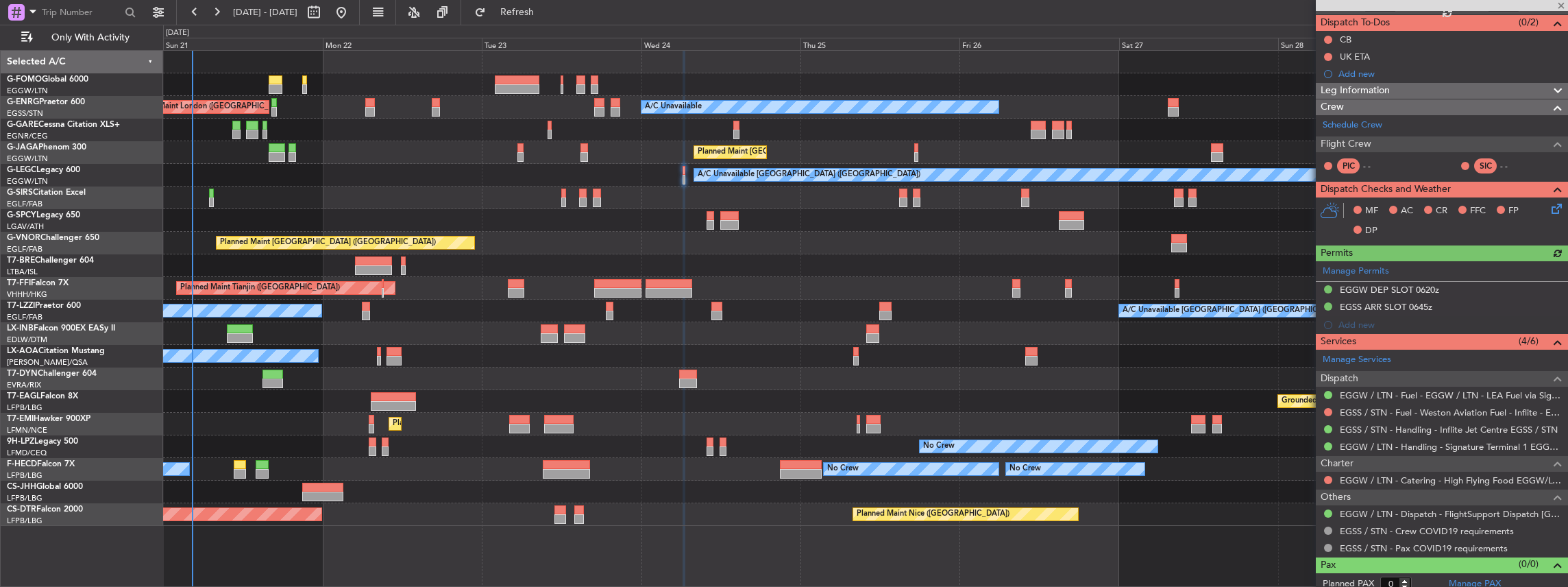
scroll to position [124, 0]
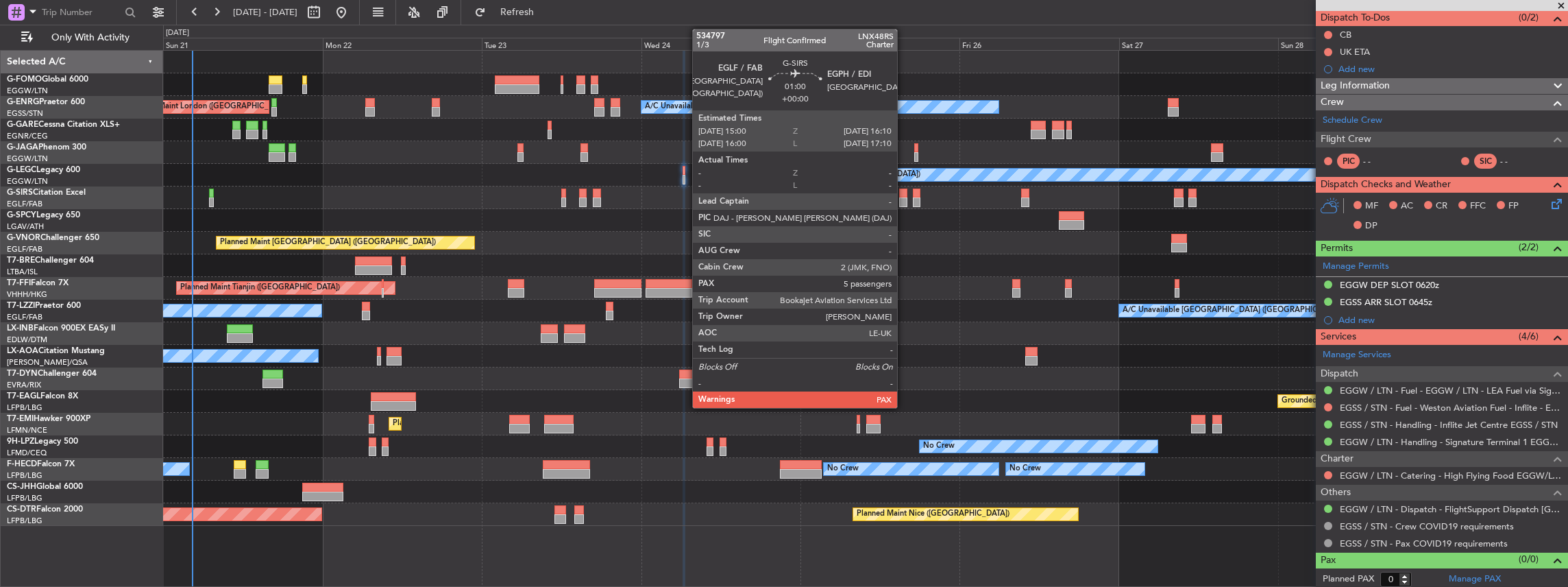
click at [904, 198] on div at bounding box center [903, 202] width 8 height 9
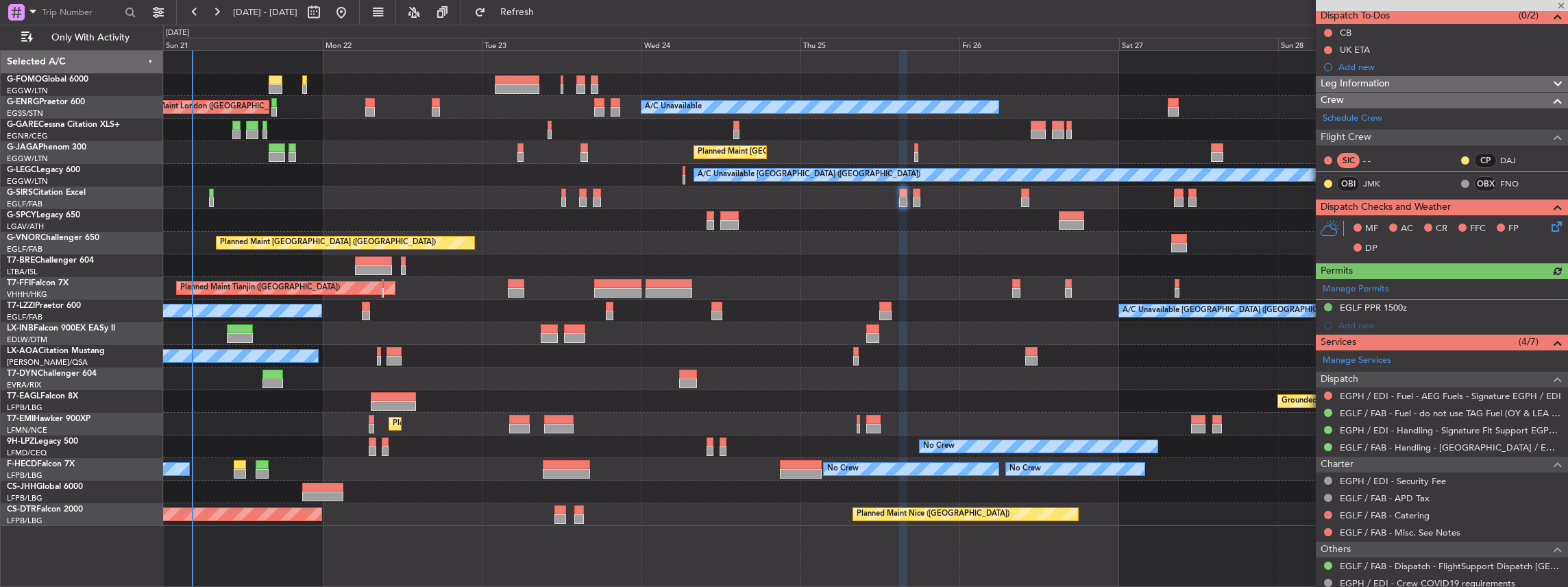
scroll to position [137, 0]
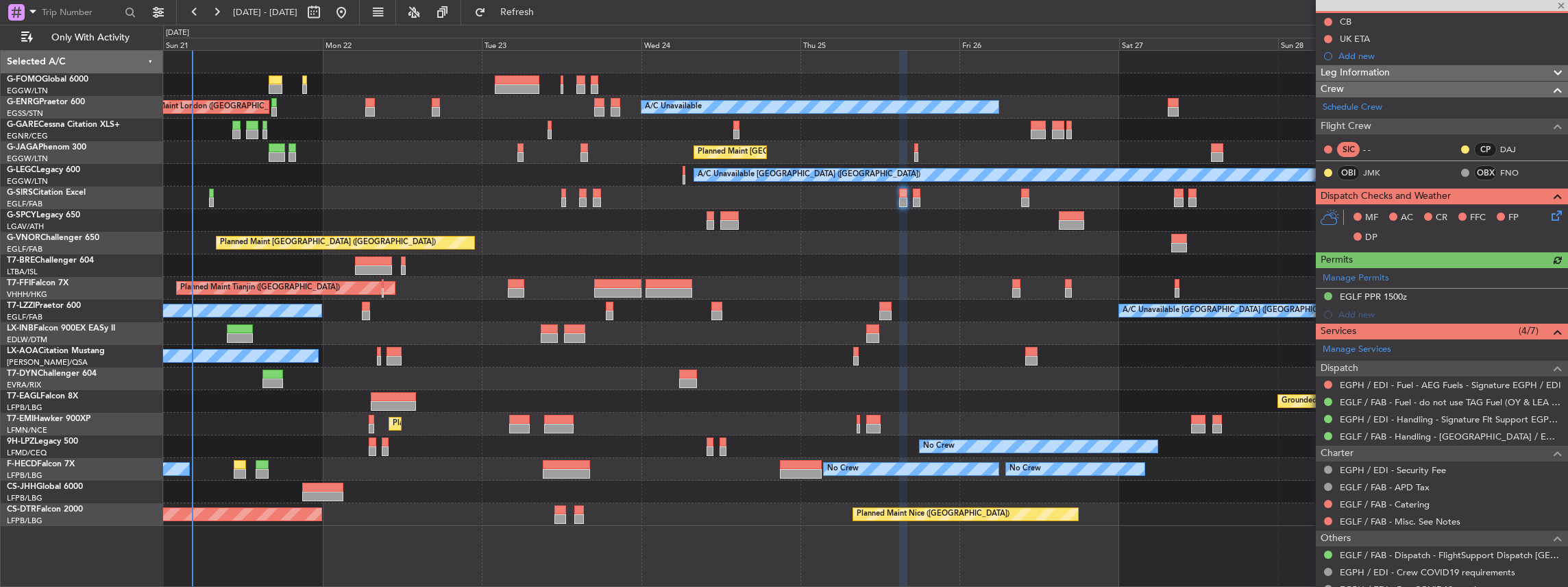
click at [921, 194] on div "Unplanned Maint [GEOGRAPHIC_DATA] ([GEOGRAPHIC_DATA])" at bounding box center [865, 197] width 1405 height 22
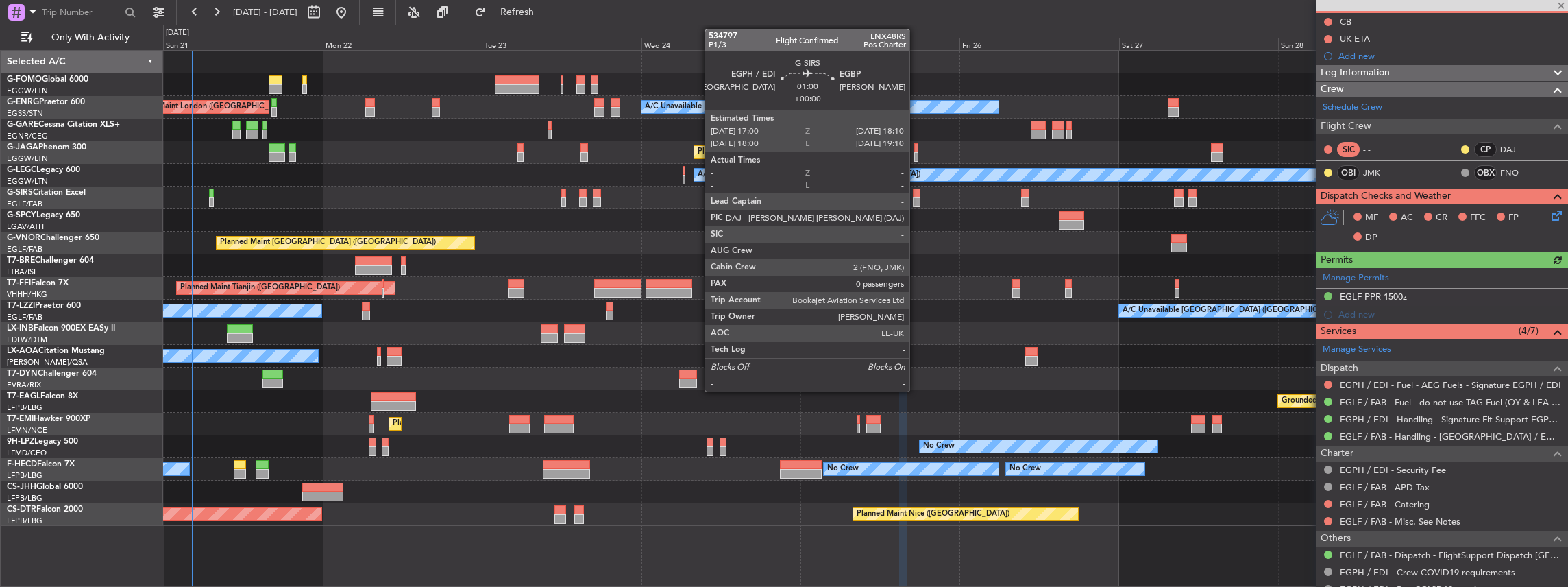
click at [916, 199] on div at bounding box center [917, 202] width 8 height 9
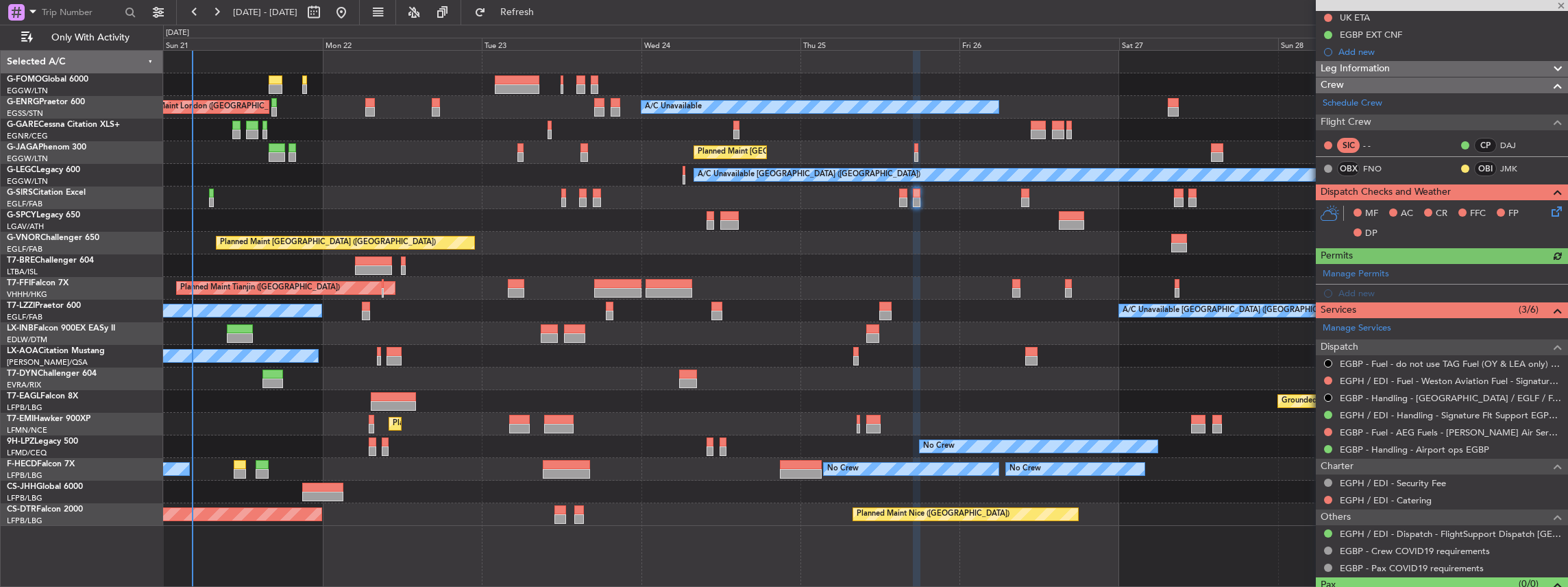
scroll to position [182, 0]
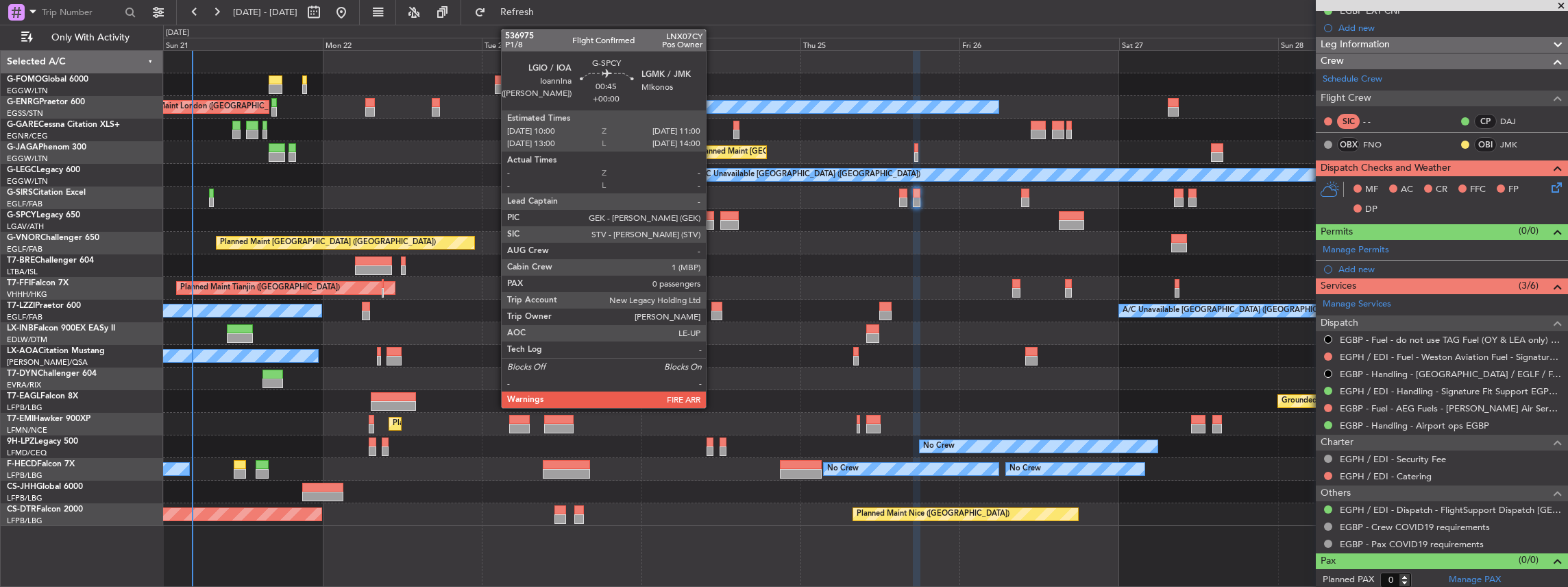
click at [712, 220] on div at bounding box center [710, 225] width 7 height 9
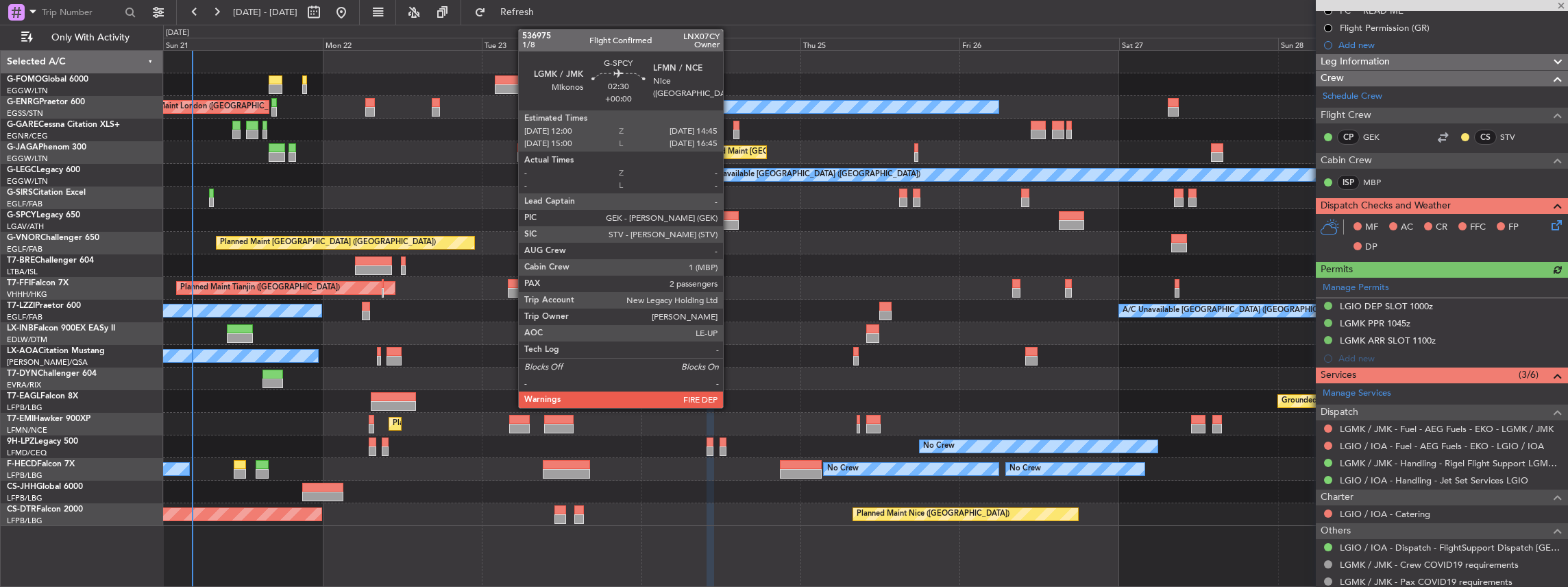
click at [730, 220] on div at bounding box center [730, 225] width 19 height 9
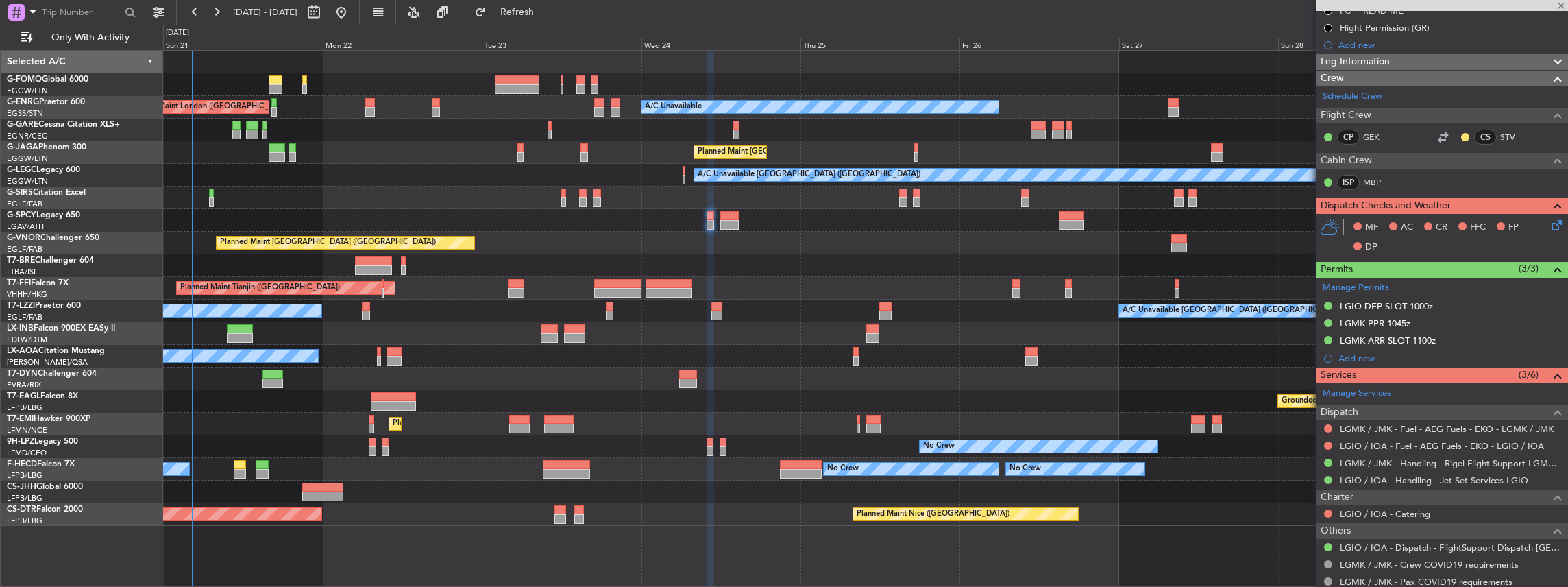
type input "2"
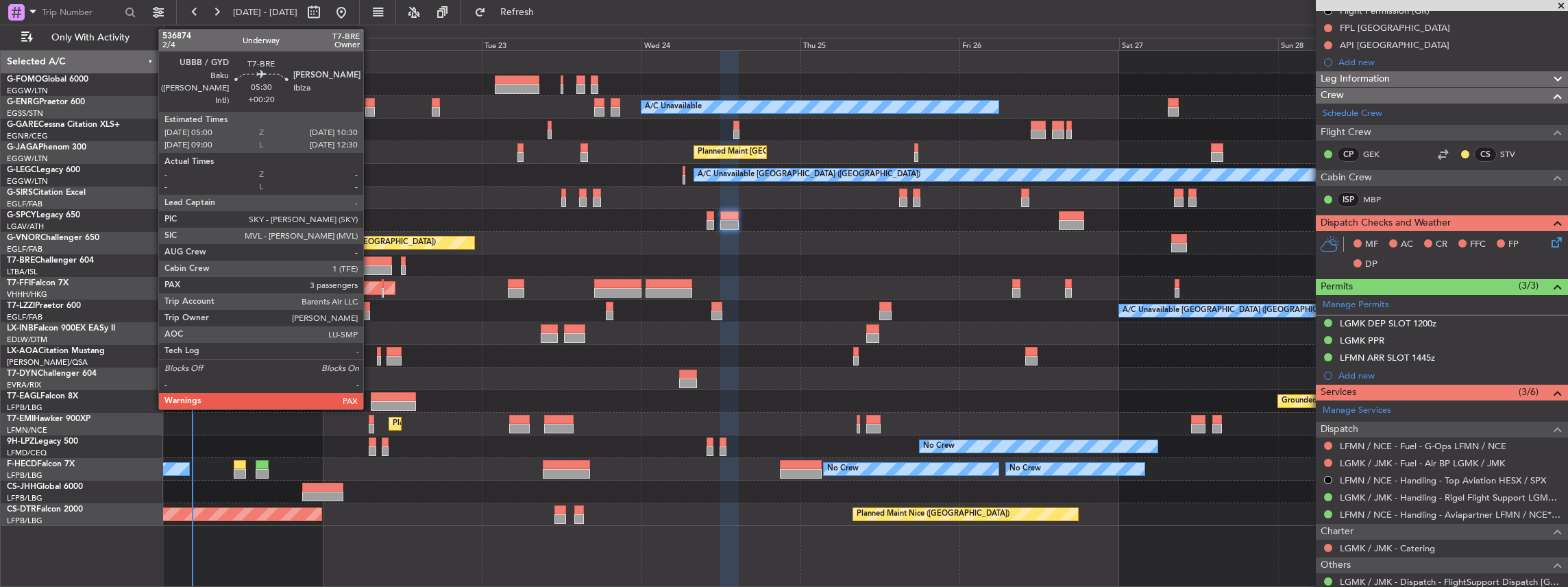
click at [370, 265] on div at bounding box center [374, 270] width 37 height 9
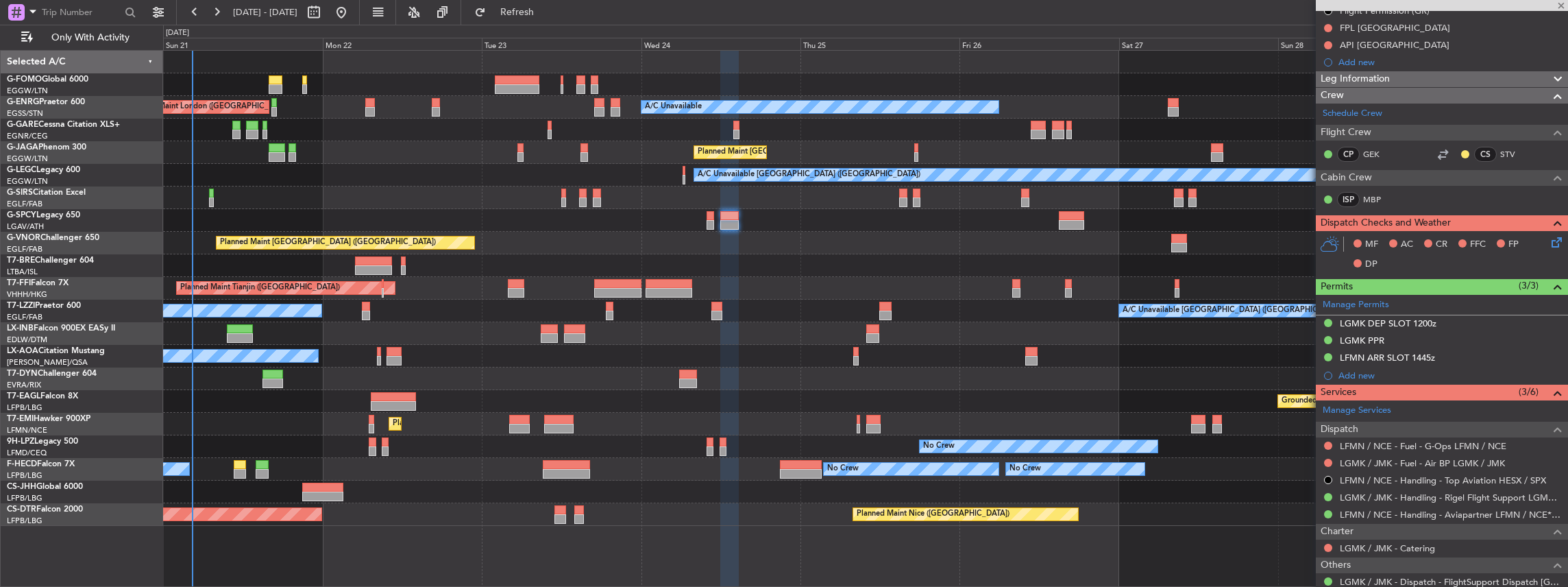
type input "+00:20"
type input "3"
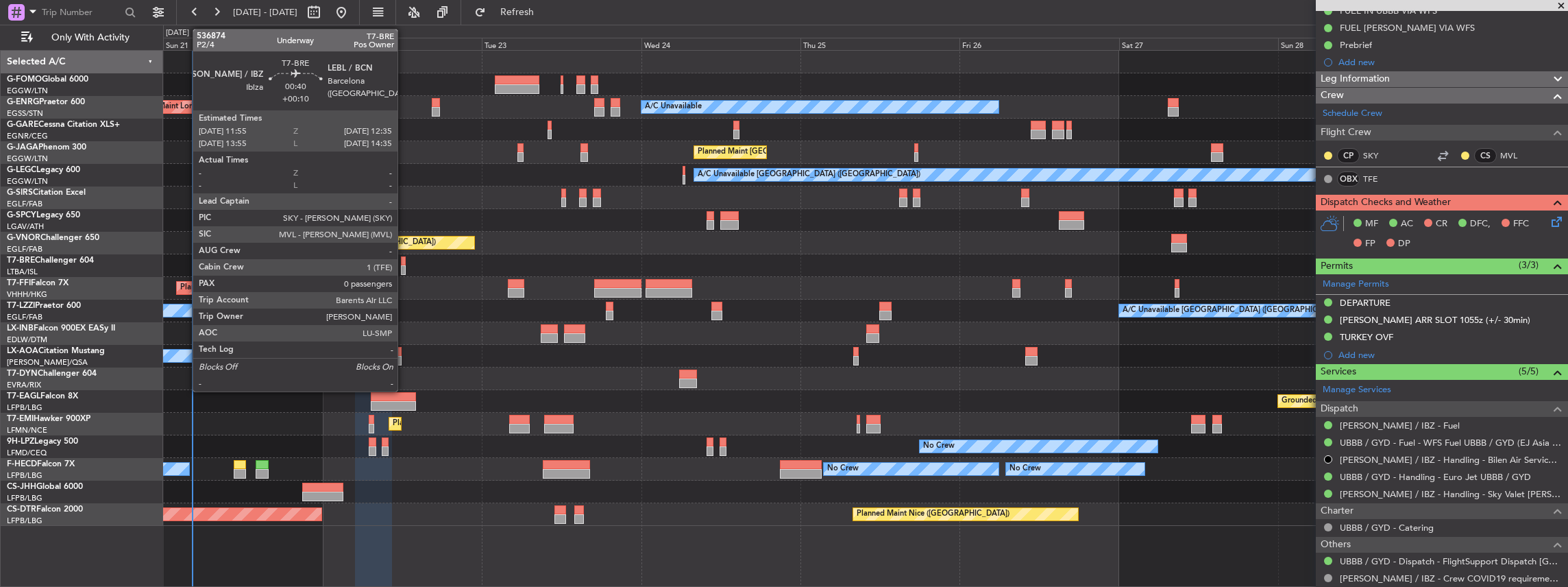
click at [405, 266] on div at bounding box center [403, 270] width 5 height 9
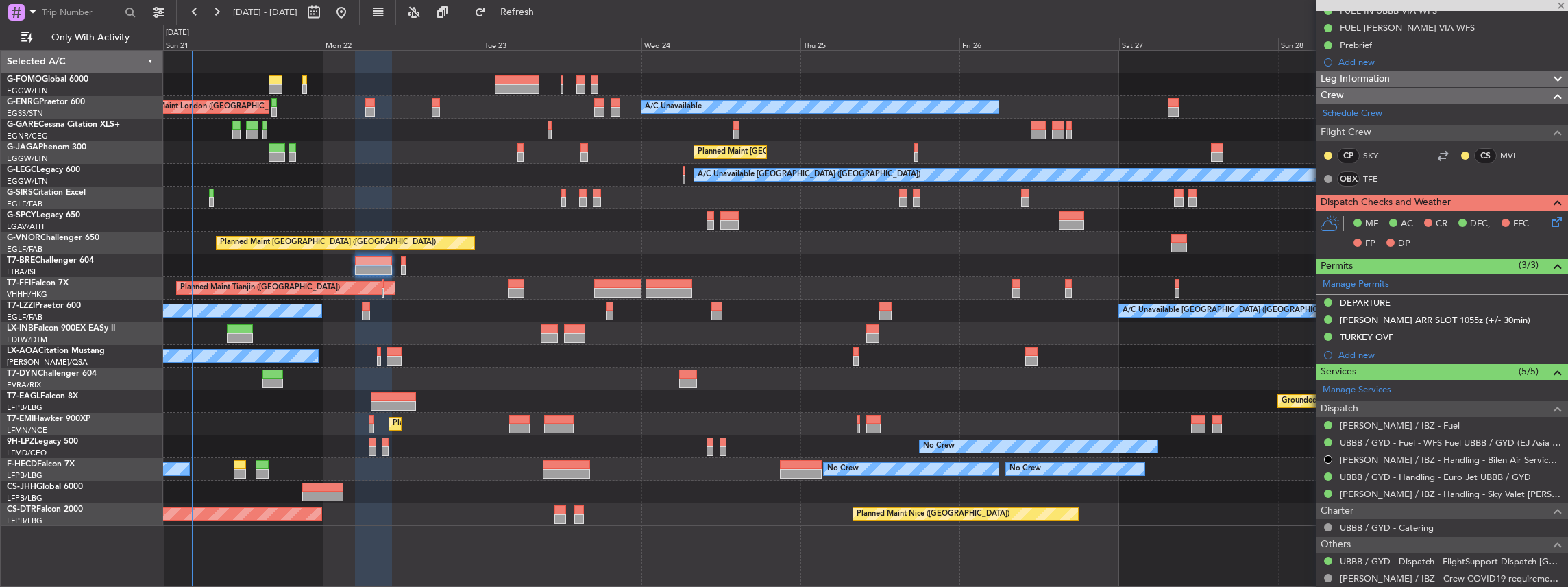
type input "+00:10"
type input "0"
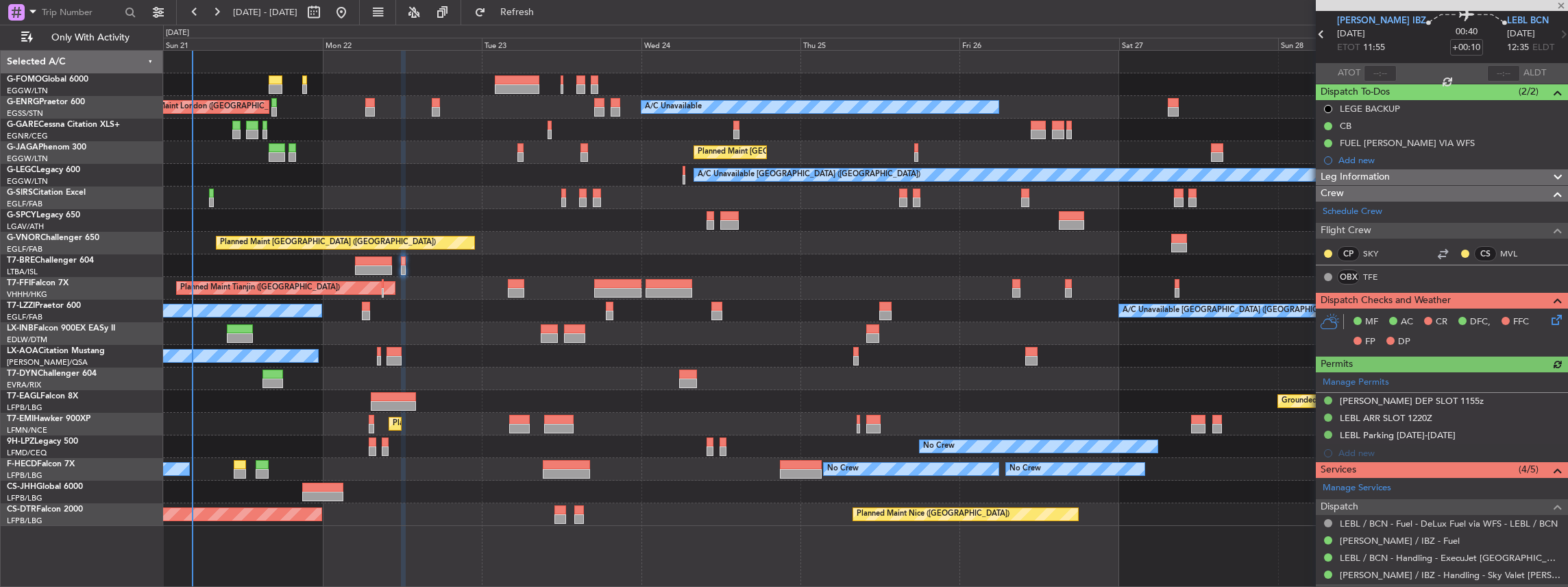
scroll to position [137, 0]
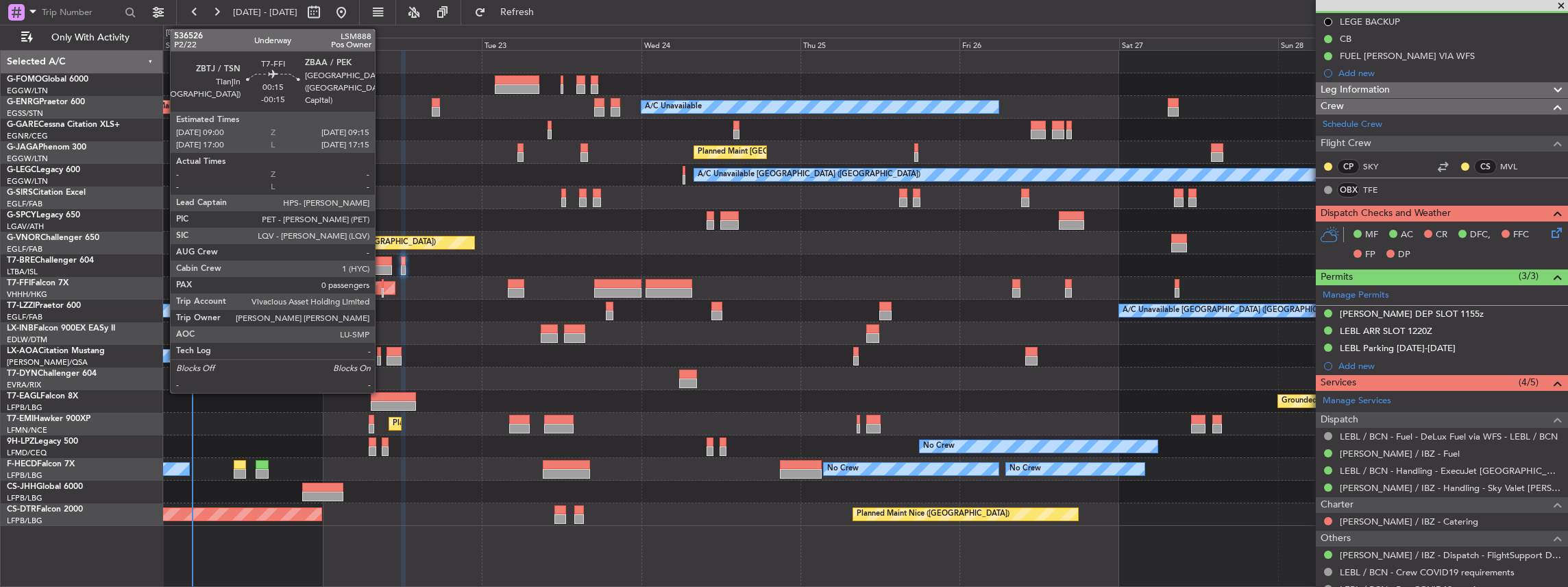
click at [382, 289] on div at bounding box center [383, 293] width 2 height 9
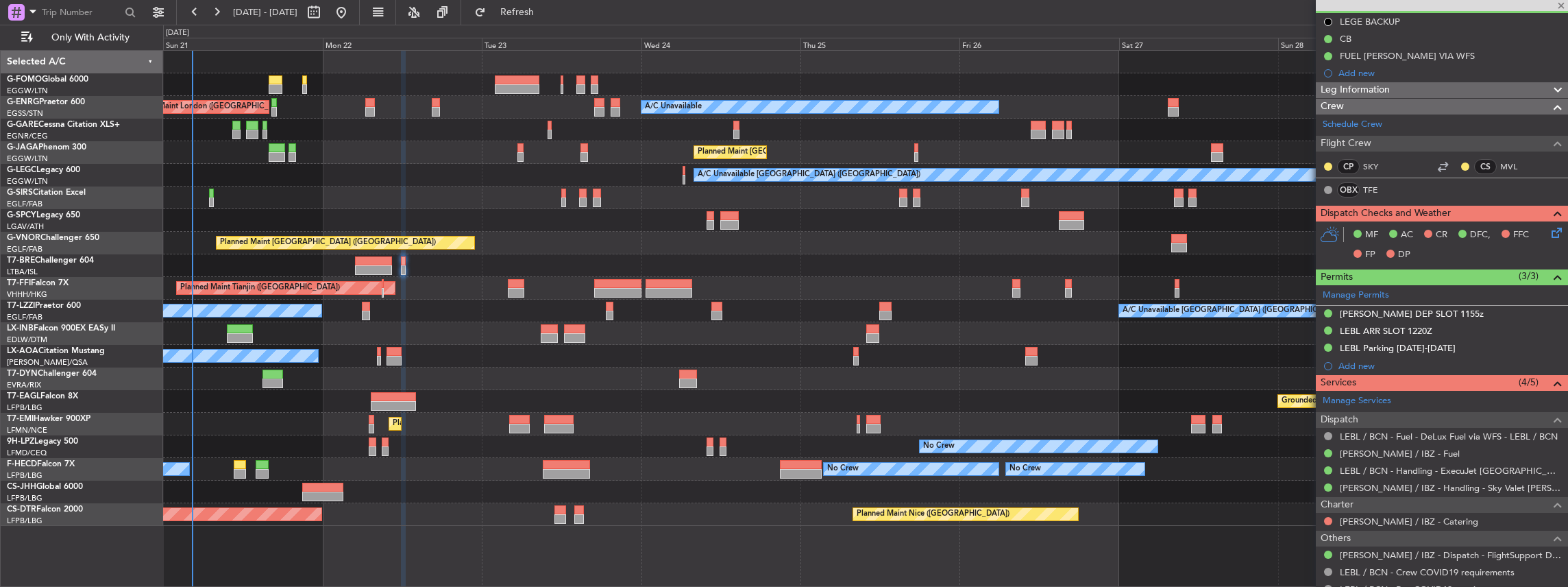
type input "-00:15"
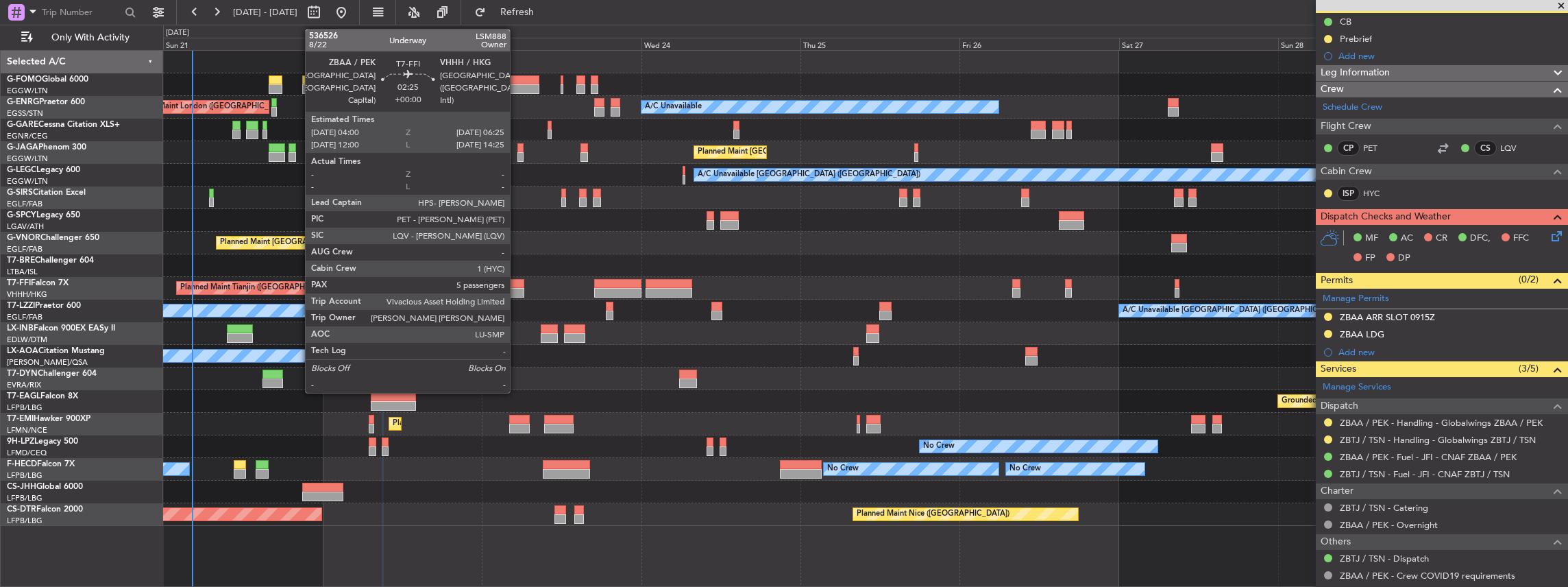
click at [517, 287] on div at bounding box center [516, 284] width 17 height 9
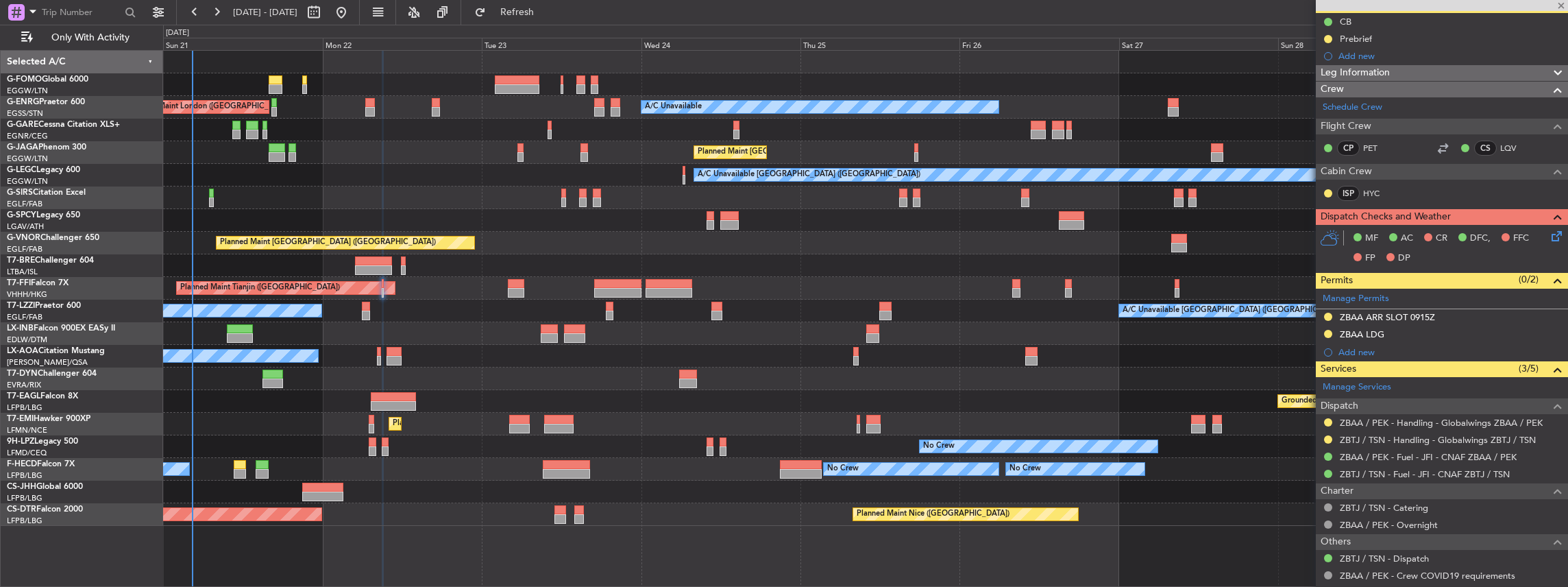
type input "5"
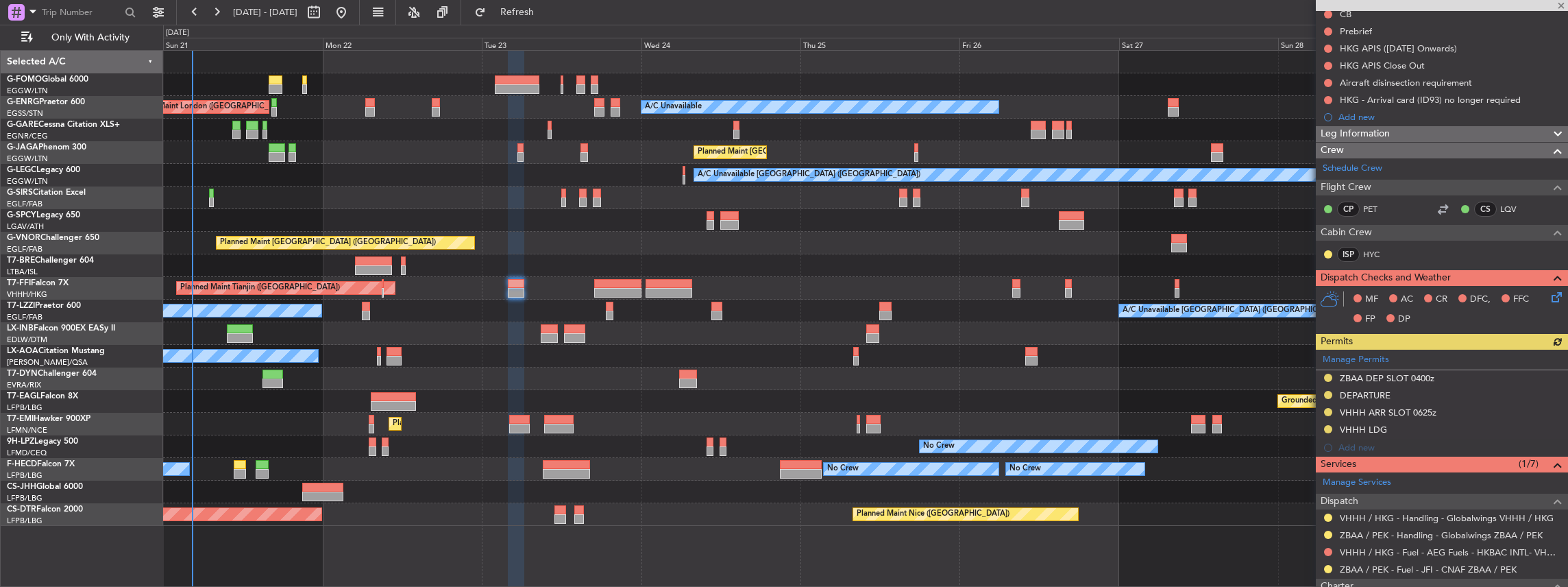
scroll to position [182, 0]
